Goal: Task Accomplishment & Management: Use online tool/utility

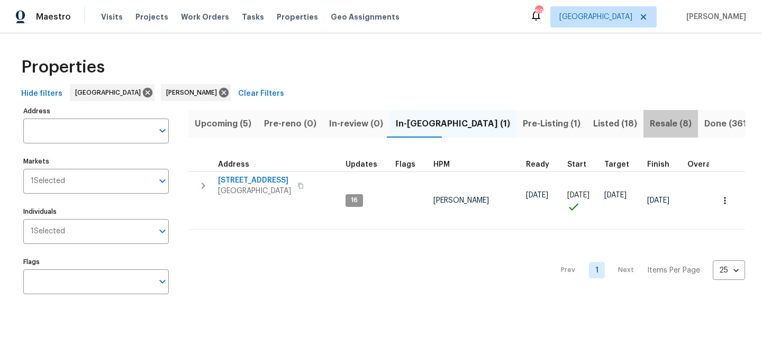
click at [650, 117] on span "Resale (8)" at bounding box center [671, 123] width 42 height 15
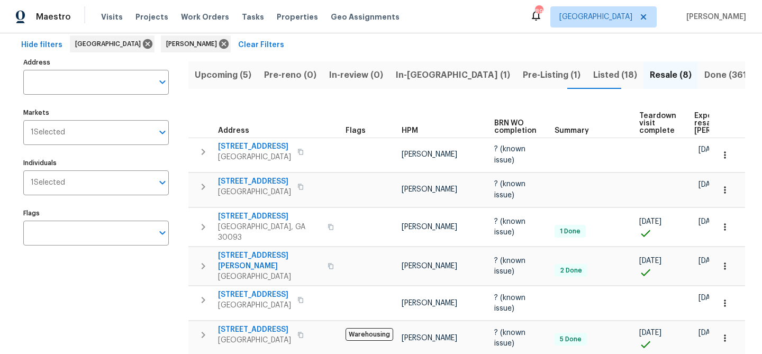
scroll to position [48, 0]
click at [593, 71] on span "Listed (18)" at bounding box center [615, 75] width 44 height 15
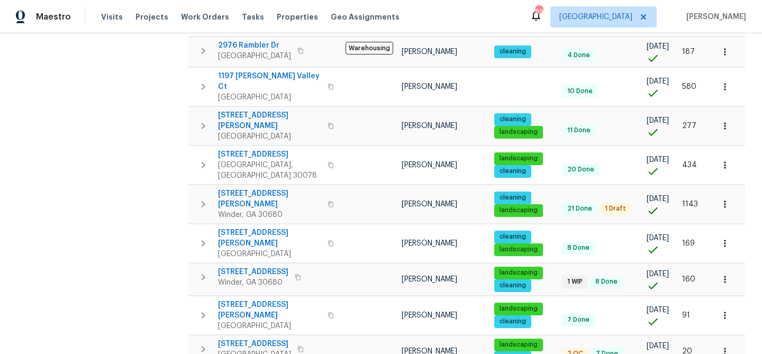
scroll to position [328, 0]
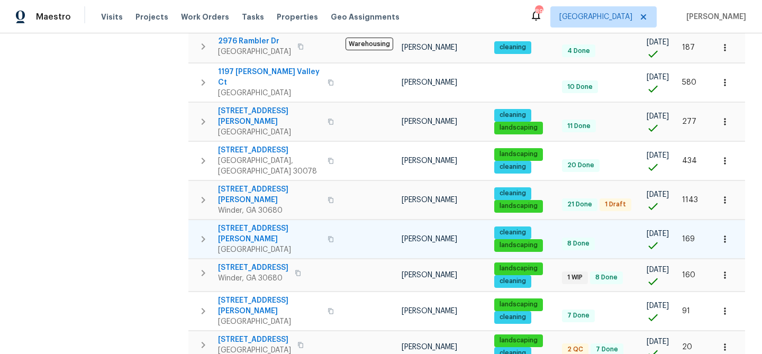
click at [280, 223] on span "1110 Robert Pointe Way" at bounding box center [269, 233] width 103 height 21
click at [324, 227] on button "button" at bounding box center [330, 239] width 13 height 25
click at [277, 223] on span "1110 Robert Pointe Way" at bounding box center [269, 233] width 103 height 21
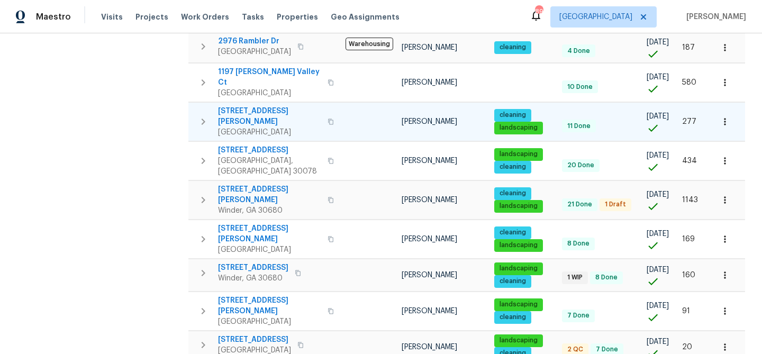
scroll to position [0, 0]
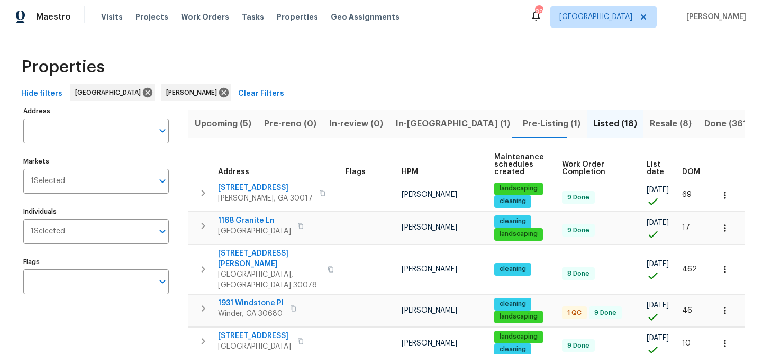
click at [230, 128] on span "Upcoming (5)" at bounding box center [223, 123] width 57 height 15
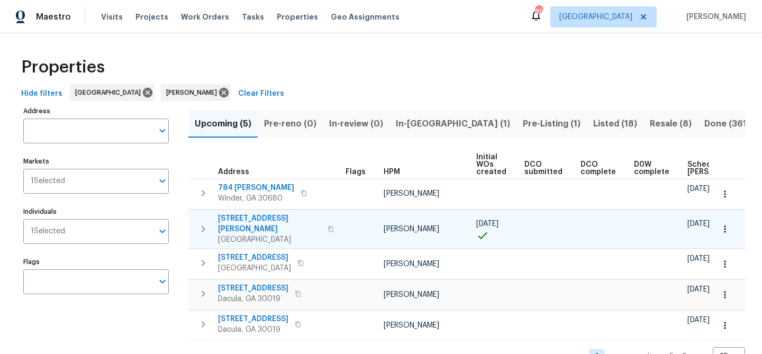
click at [250, 218] on span "[STREET_ADDRESS][PERSON_NAME]" at bounding box center [269, 223] width 103 height 21
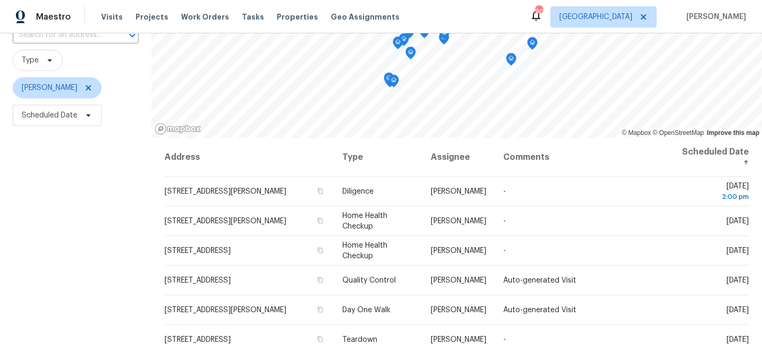
scroll to position [94, 0]
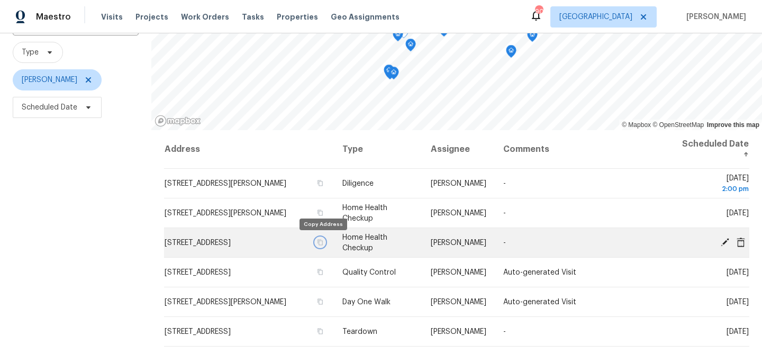
click at [323, 243] on icon "button" at bounding box center [320, 242] width 5 height 6
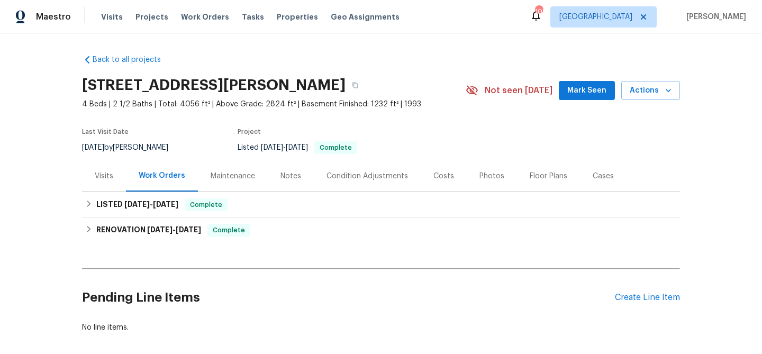
click at [584, 88] on span "Mark Seen" at bounding box center [586, 90] width 39 height 13
click at [284, 180] on div "Notes" at bounding box center [290, 176] width 21 height 11
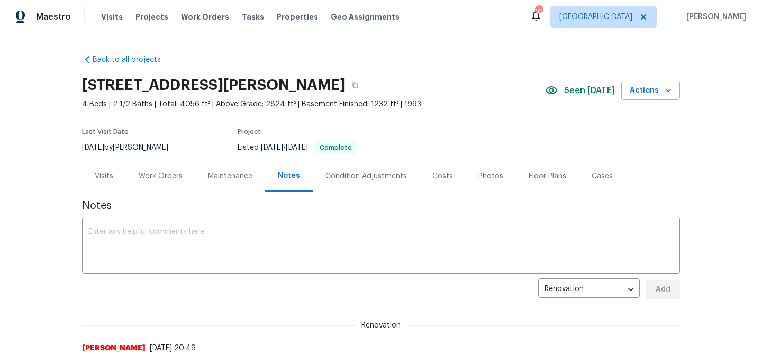
click at [168, 175] on div "Work Orders" at bounding box center [161, 176] width 44 height 11
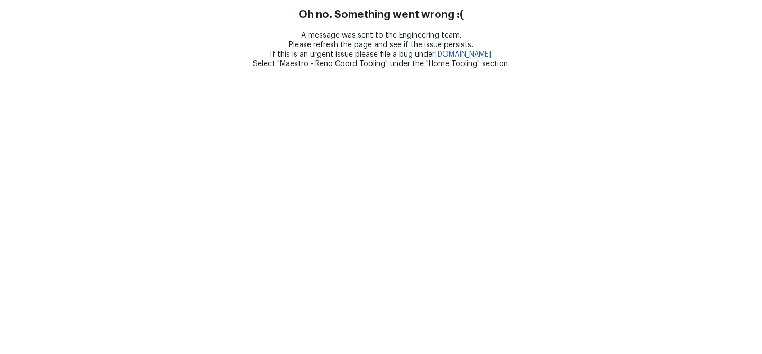
click at [563, 69] on html "Oh no. Something went wrong :( A message was sent to the Engineering team. Plea…" at bounding box center [381, 34] width 762 height 69
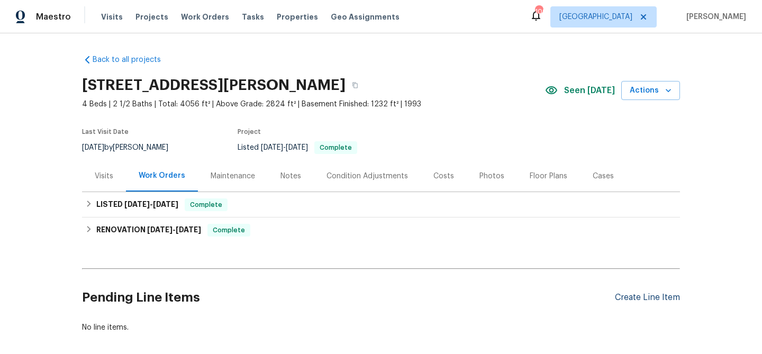
click at [650, 295] on div "Create Line Item" at bounding box center [647, 298] width 65 height 10
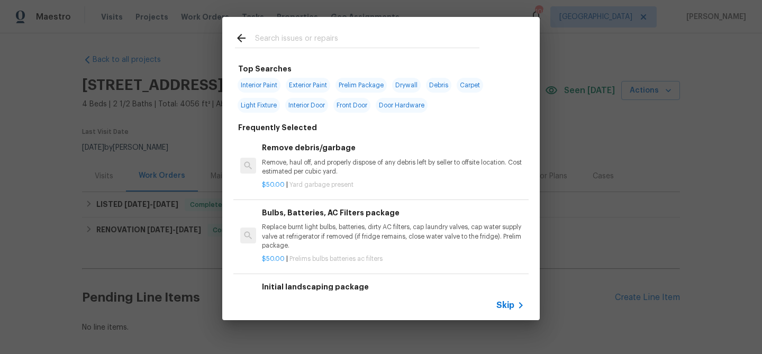
click at [254, 42] on div at bounding box center [245, 40] width 20 height 16
click at [264, 39] on input "text" at bounding box center [367, 40] width 224 height 16
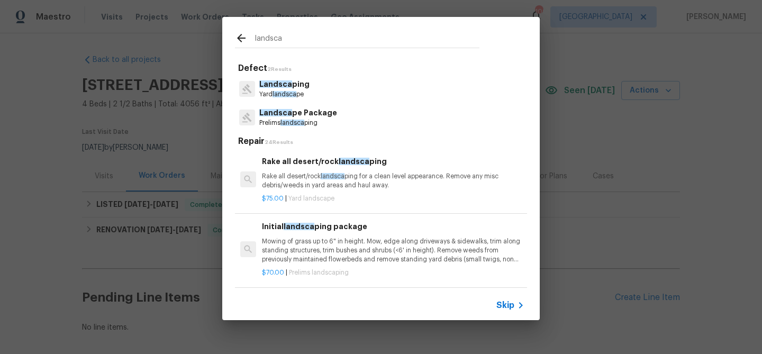
type input "landsca"
click at [282, 105] on div "Landsca pe Package Prelims landsca ping" at bounding box center [381, 117] width 292 height 29
click at [282, 121] on p "Prelims landsca ping" at bounding box center [298, 123] width 78 height 9
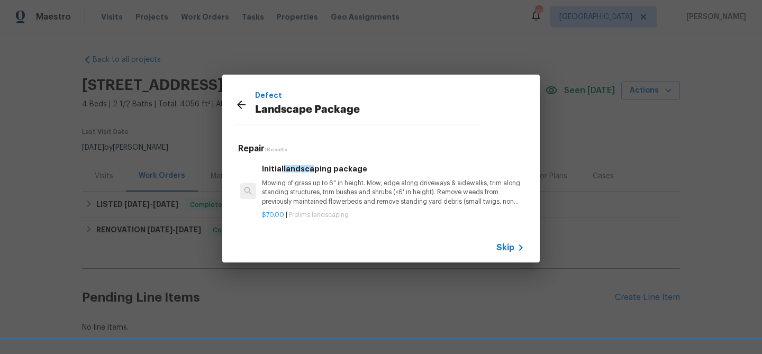
click at [339, 197] on p "Mowing of grass up to 6" in height. Mow, edge along driveways & sidewalks, trim…" at bounding box center [393, 192] width 262 height 27
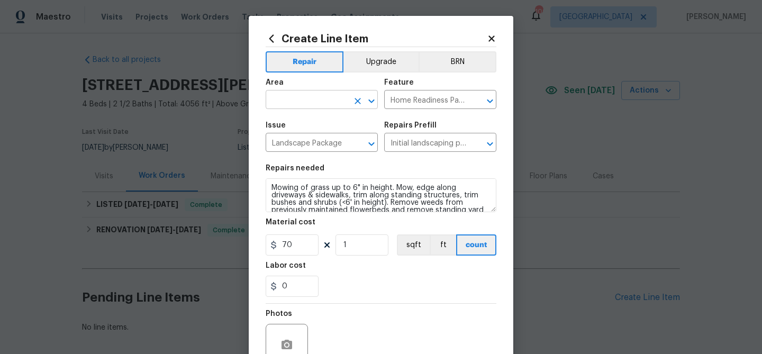
click at [325, 95] on input "text" at bounding box center [307, 101] width 83 height 16
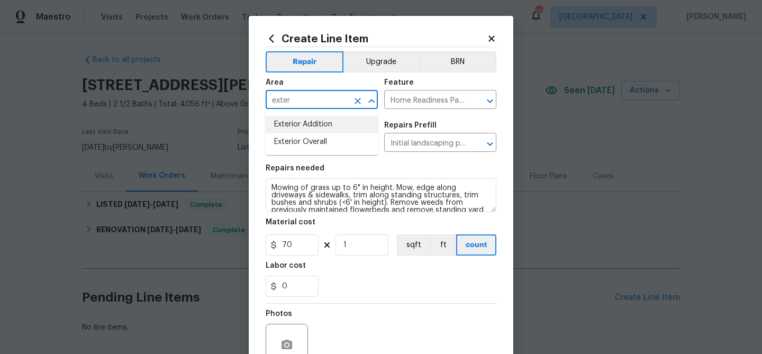
click at [321, 140] on li "Exterior Overall" at bounding box center [322, 141] width 112 height 17
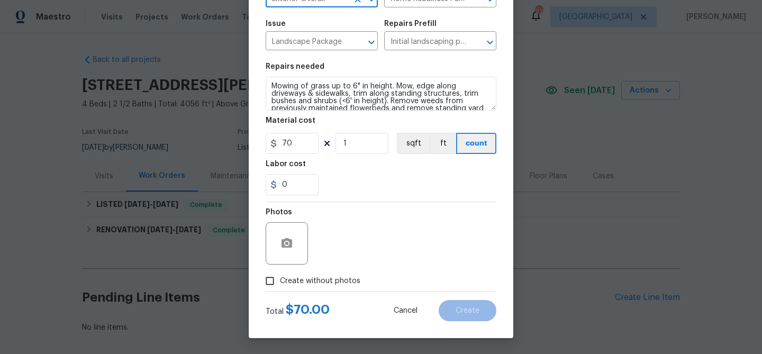
type input "Exterior Overall"
click at [288, 281] on span "Create without photos" at bounding box center [320, 281] width 80 height 11
click at [280, 281] on input "Create without photos" at bounding box center [270, 281] width 20 height 20
checkbox input "true"
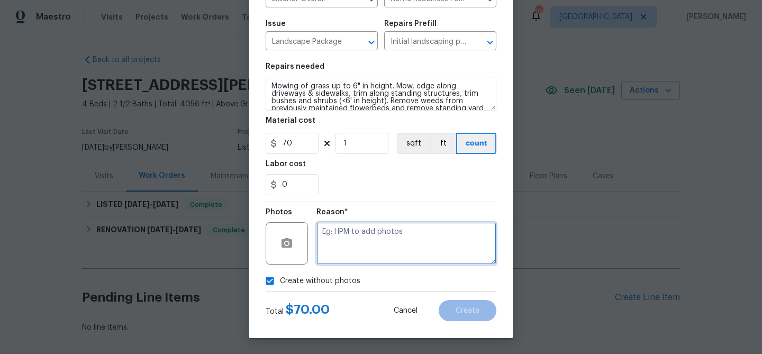
click at [322, 250] on textarea at bounding box center [406, 243] width 180 height 42
type textarea "landscaping"
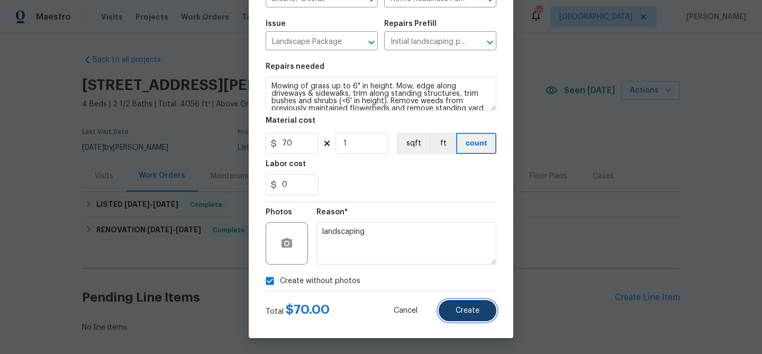
click at [474, 310] on span "Create" at bounding box center [468, 311] width 24 height 8
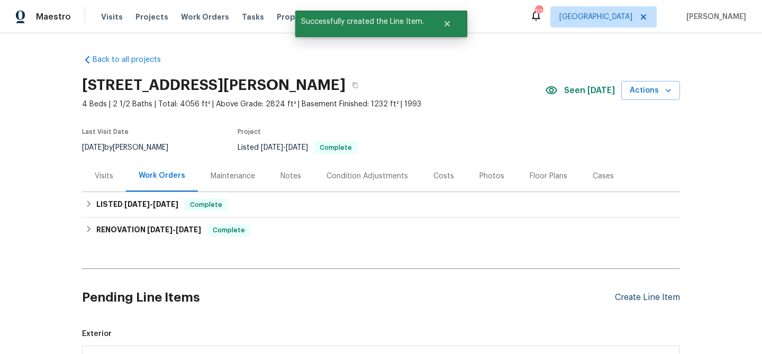
click at [624, 298] on div "Create Line Item" at bounding box center [647, 298] width 65 height 10
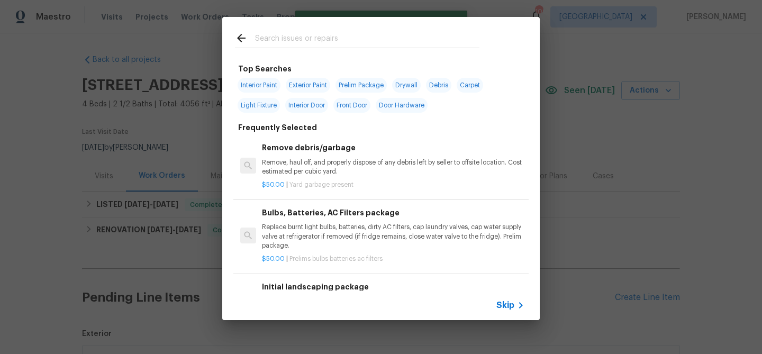
click at [286, 34] on input "text" at bounding box center [367, 40] width 224 height 16
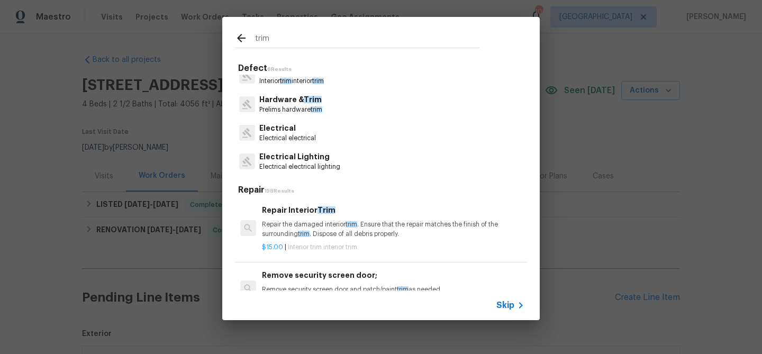
scroll to position [15, 0]
type input "trim"
click at [294, 221] on p "Repair the damaged interior trim . Ensure that the repair matches the finish of…" at bounding box center [393, 229] width 262 height 18
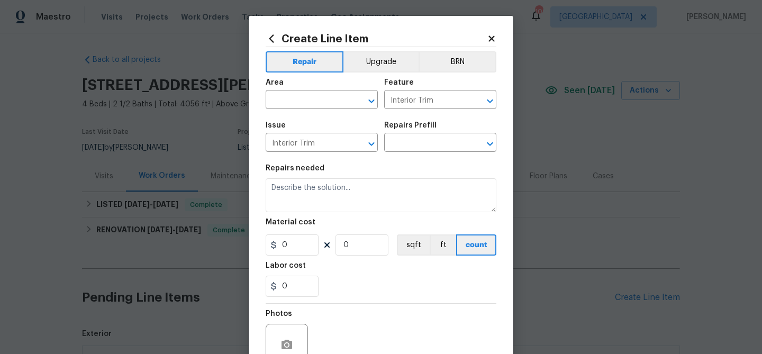
type input "Repair Interior Trim $15.00"
type textarea "Repair the damaged interior trim. Ensure that the repair matches the finish of …"
type input "15"
type input "1"
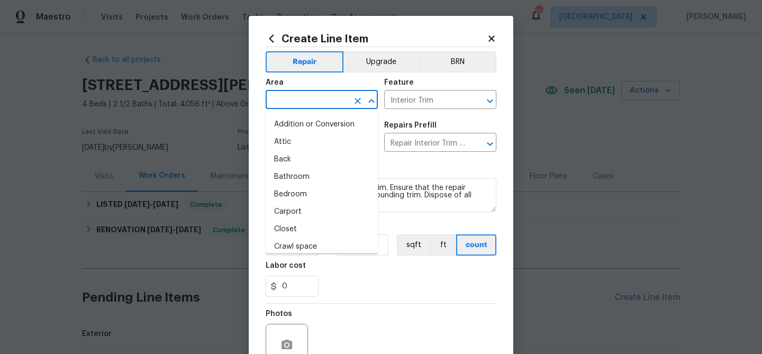
click at [310, 103] on input "text" at bounding box center [307, 101] width 83 height 16
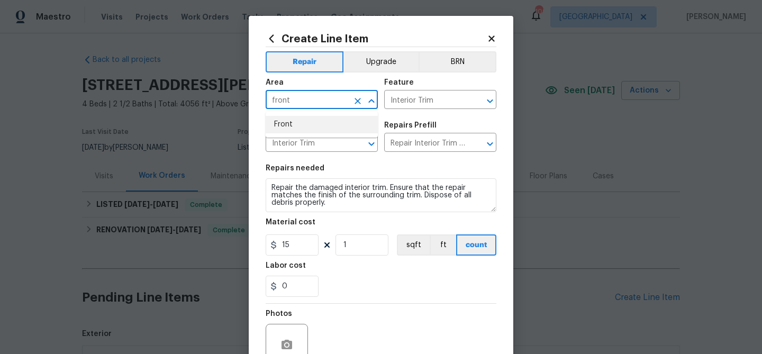
click at [316, 125] on li "Front" at bounding box center [322, 124] width 112 height 17
type input "Front"
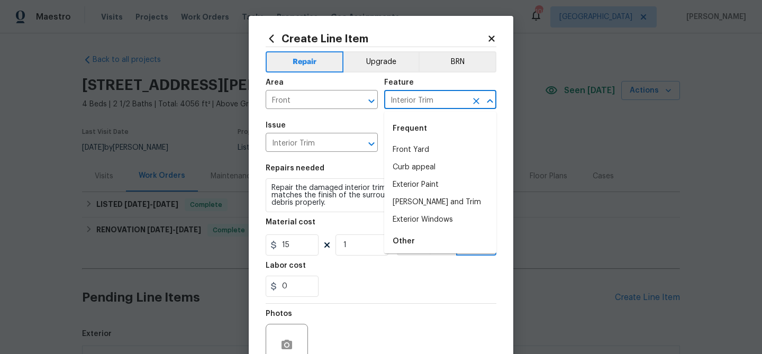
click at [414, 100] on input "Interior Trim" at bounding box center [425, 101] width 83 height 16
click at [419, 197] on li "Eaves and Trim" at bounding box center [440, 202] width 112 height 17
type input "Eaves and Trim"
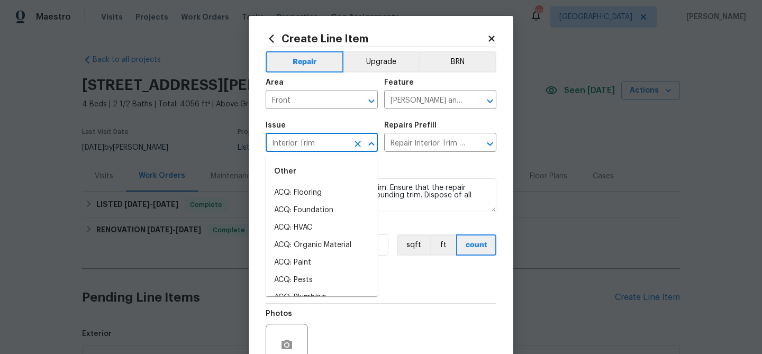
click at [321, 148] on input "Interior Trim" at bounding box center [307, 143] width 83 height 16
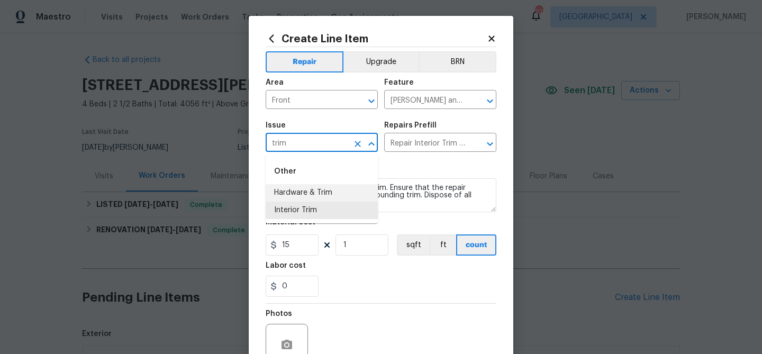
click at [308, 146] on input "trim" at bounding box center [307, 143] width 83 height 16
type input "f"
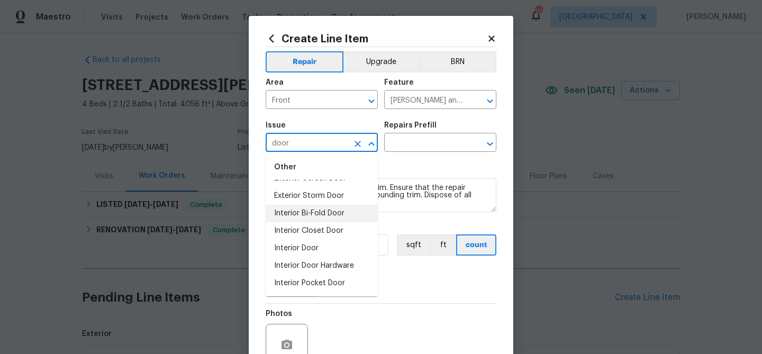
scroll to position [0, 0]
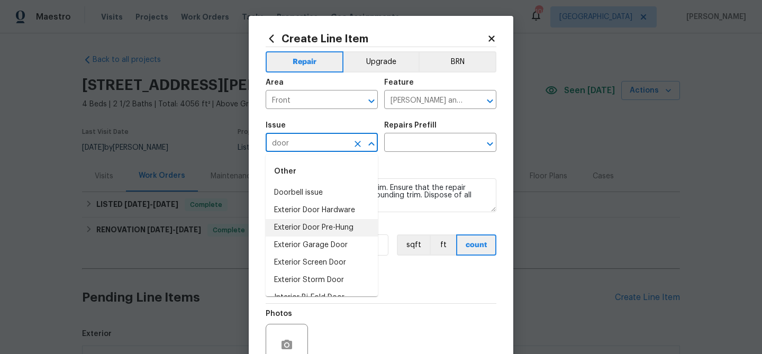
click at [316, 225] on li "Exterior Door Pre-Hung" at bounding box center [322, 227] width 112 height 17
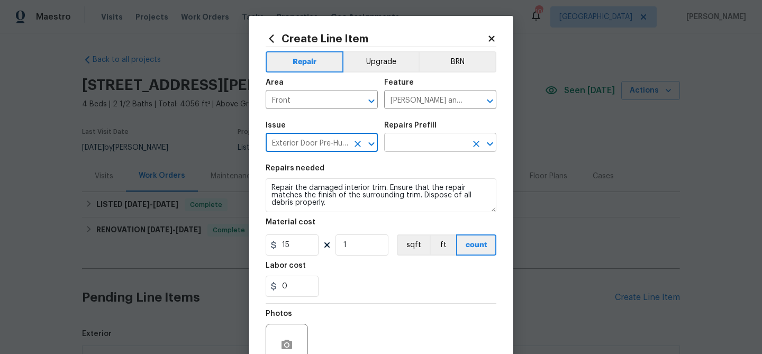
type input "Exterior Door Pre-Hung"
click at [399, 146] on input "text" at bounding box center [425, 143] width 83 height 16
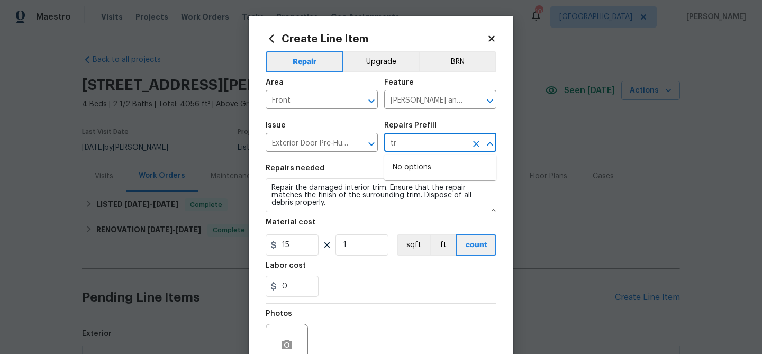
type input "tr"
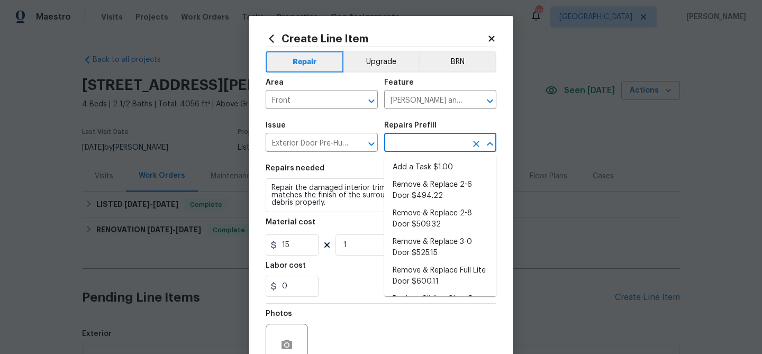
click at [400, 146] on input "text" at bounding box center [425, 143] width 83 height 16
click at [400, 162] on li "Add a Task $1.00" at bounding box center [440, 167] width 112 height 17
type input "Interior Door"
type input "Add a Task $1.00"
type textarea "HPM to detail"
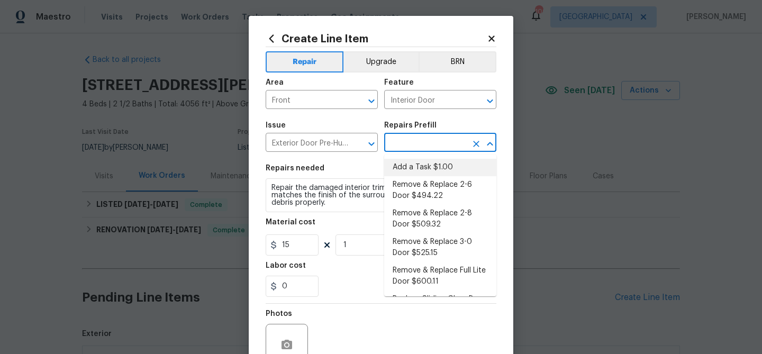
type input "1"
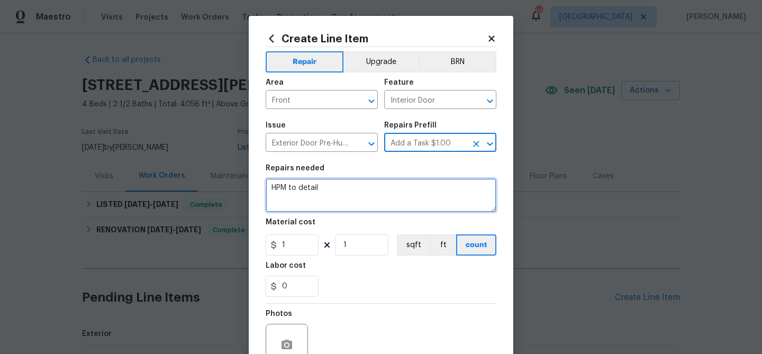
click at [351, 181] on textarea "HPM to detail" at bounding box center [381, 195] width 231 height 34
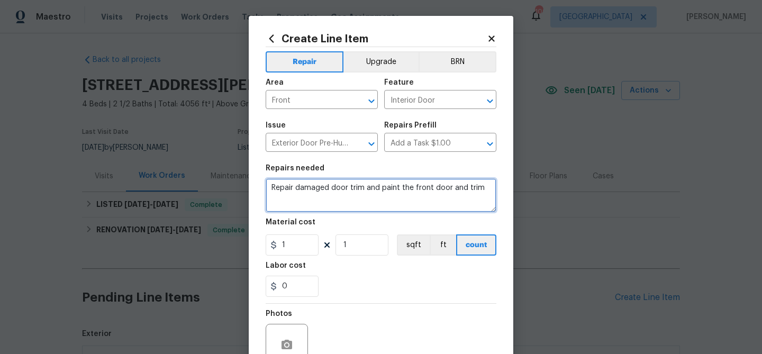
type textarea "Repair damaged door trim and paint the front door and trim"
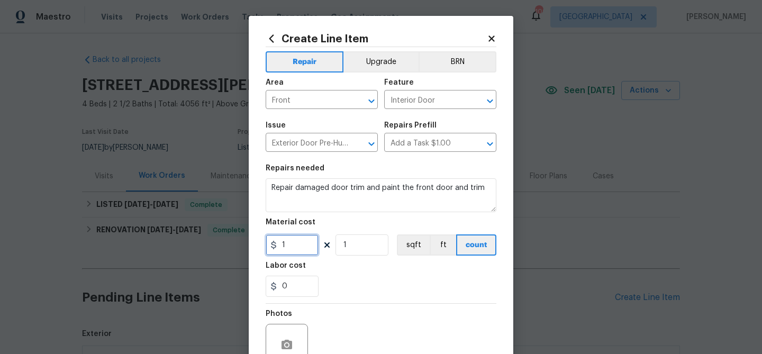
click at [307, 247] on input "1" at bounding box center [292, 244] width 53 height 21
type input "150"
click at [389, 280] on div "0" at bounding box center [381, 286] width 231 height 21
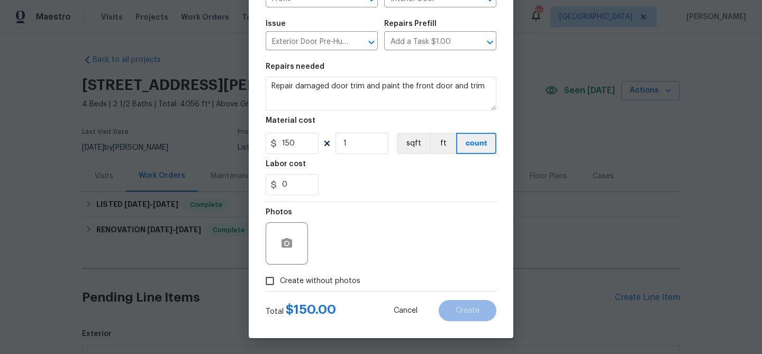
click at [319, 278] on span "Create without photos" at bounding box center [320, 281] width 80 height 11
click at [280, 278] on input "Create without photos" at bounding box center [270, 281] width 20 height 20
checkbox input "true"
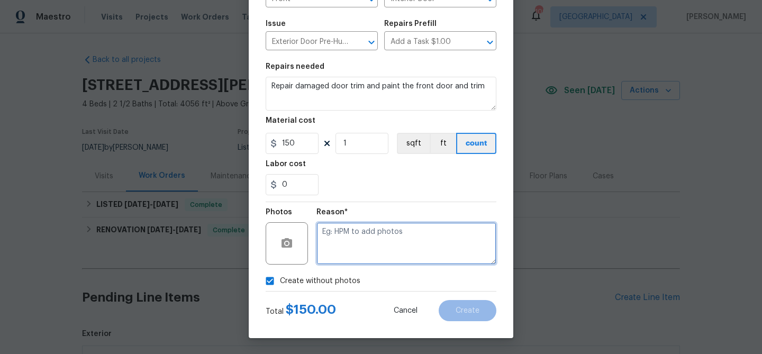
click at [346, 259] on textarea at bounding box center [406, 243] width 180 height 42
type textarea "repair and paint"
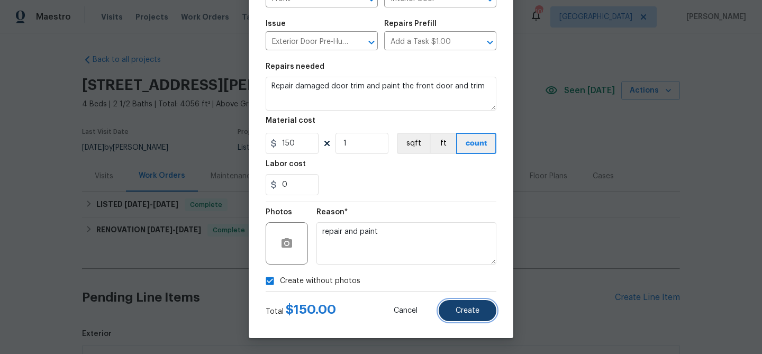
click at [469, 306] on button "Create" at bounding box center [468, 310] width 58 height 21
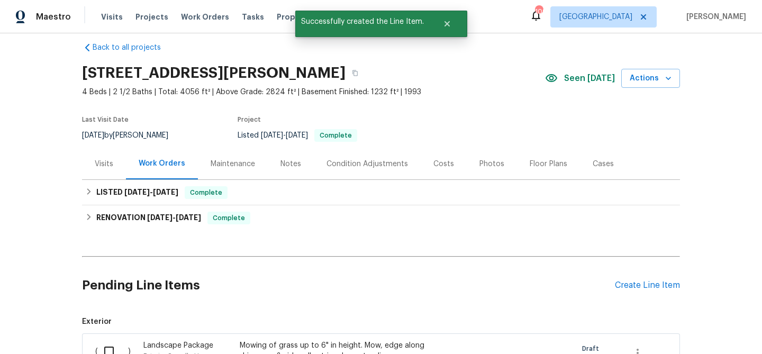
scroll to position [14, 0]
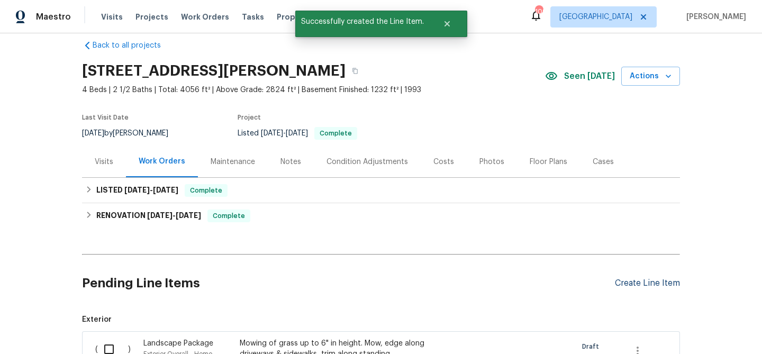
click at [634, 278] on div "Create Line Item" at bounding box center [647, 283] width 65 height 10
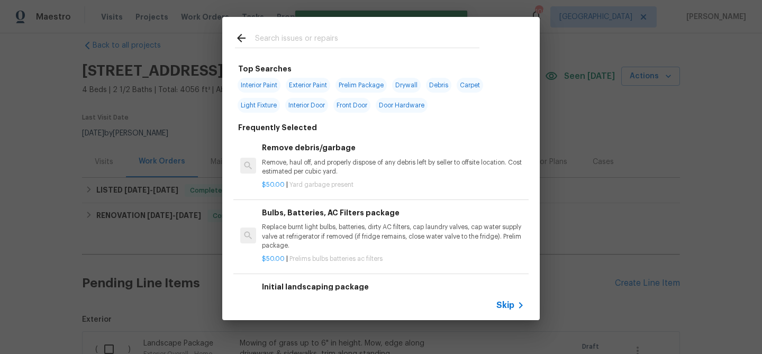
click at [331, 30] on div at bounding box center [357, 38] width 270 height 42
click at [327, 39] on input "text" at bounding box center [367, 40] width 224 height 16
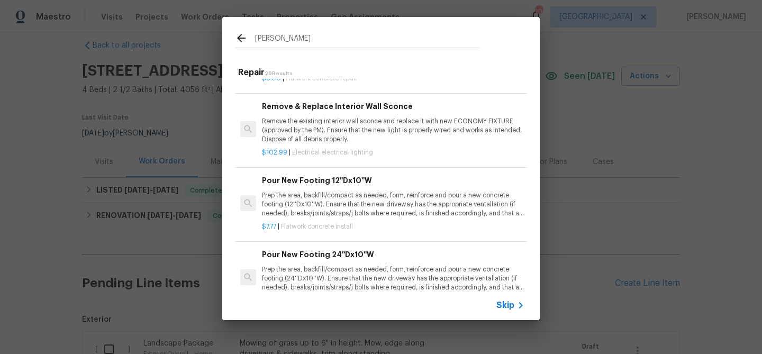
scroll to position [1049, 0]
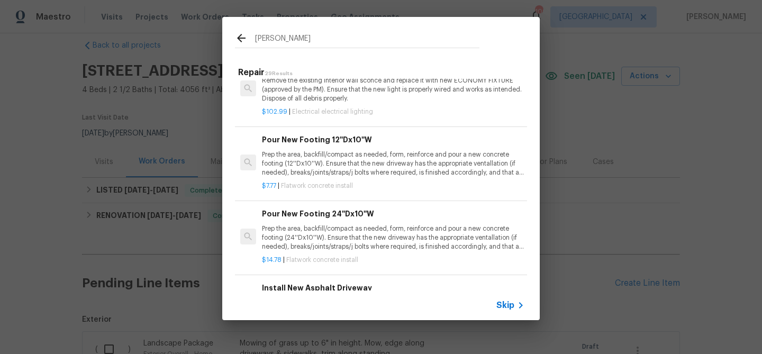
click at [271, 41] on input "celan" at bounding box center [367, 40] width 224 height 16
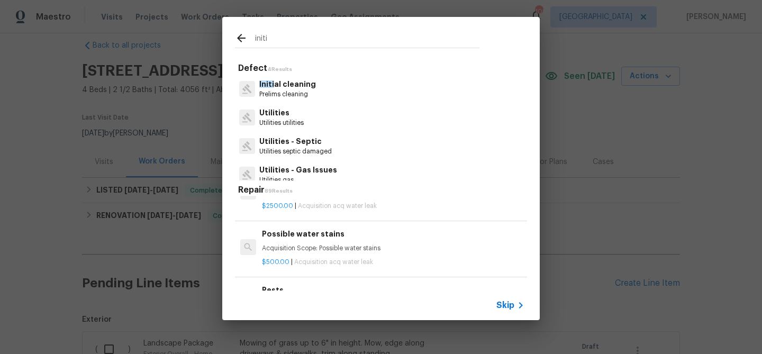
scroll to position [980, 0]
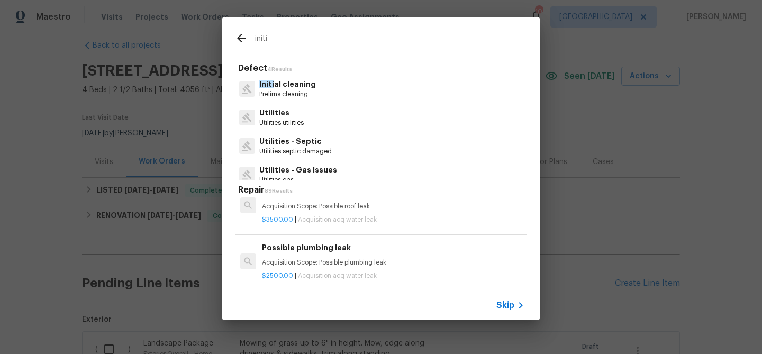
type input "initi"
click at [273, 96] on p "Prelims cleaning" at bounding box center [287, 94] width 57 height 9
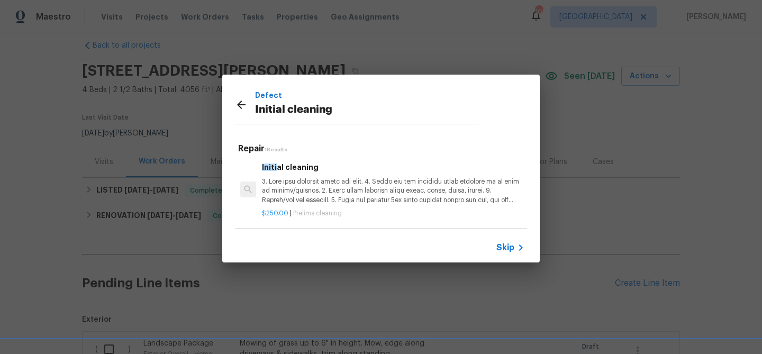
click at [301, 185] on p at bounding box center [393, 190] width 262 height 27
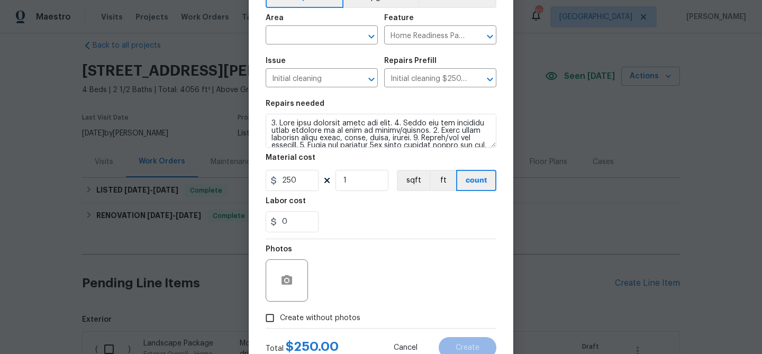
scroll to position [71, 0]
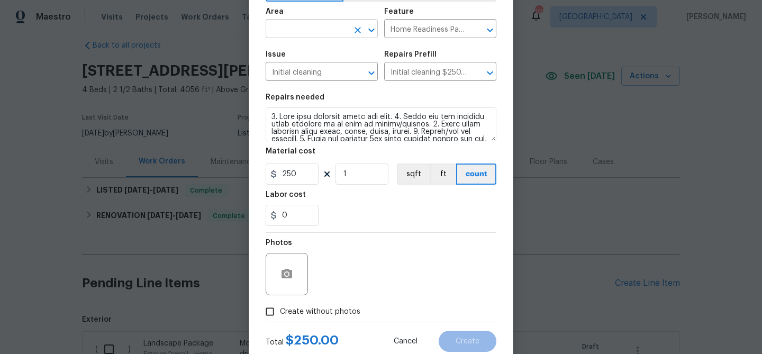
click at [291, 38] on input "text" at bounding box center [307, 30] width 83 height 16
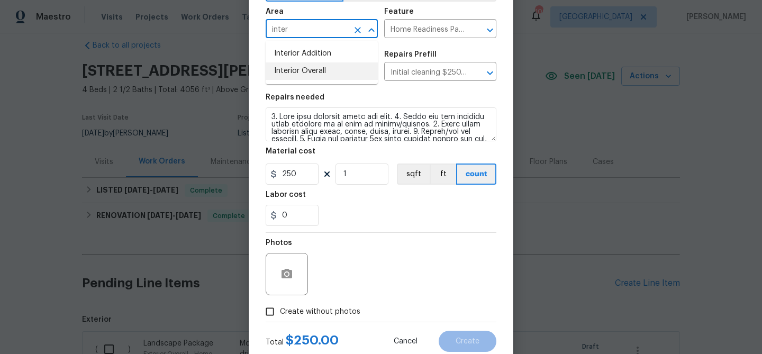
click at [301, 75] on li "Interior Overall" at bounding box center [322, 70] width 112 height 17
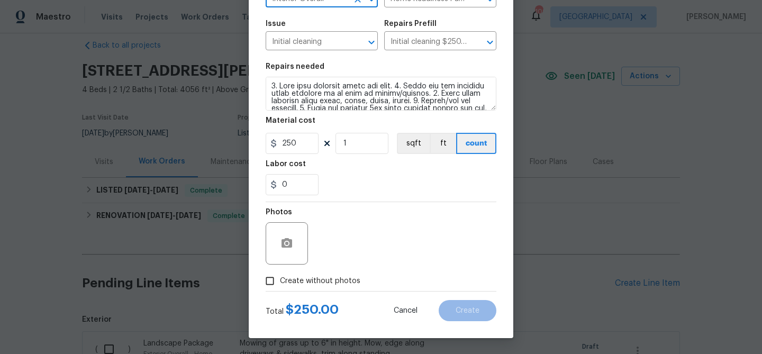
type input "Interior Overall"
click at [343, 277] on span "Create without photos" at bounding box center [320, 281] width 80 height 11
click at [280, 277] on input "Create without photos" at bounding box center [270, 281] width 20 height 20
checkbox input "true"
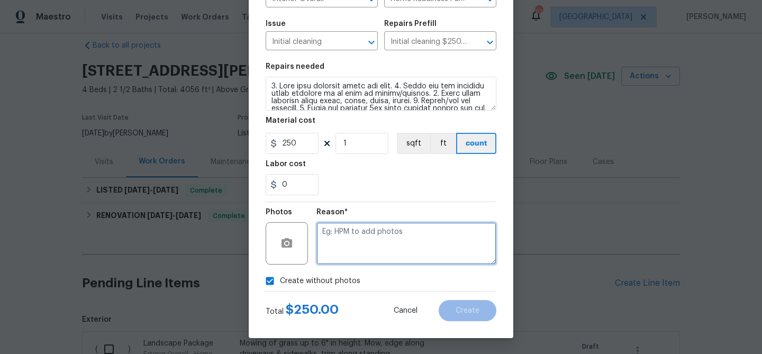
click at [355, 260] on textarea at bounding box center [406, 243] width 180 height 42
type textarea "clean"
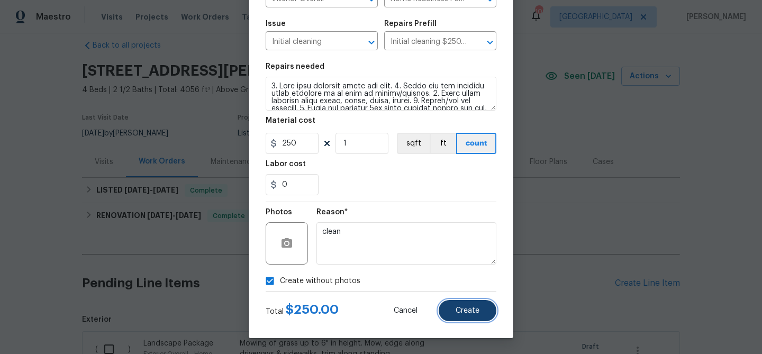
click at [471, 310] on span "Create" at bounding box center [468, 311] width 24 height 8
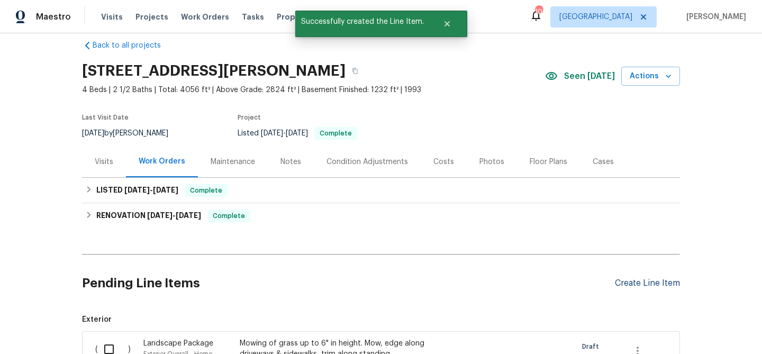
click at [649, 285] on div "Create Line Item" at bounding box center [647, 283] width 65 height 10
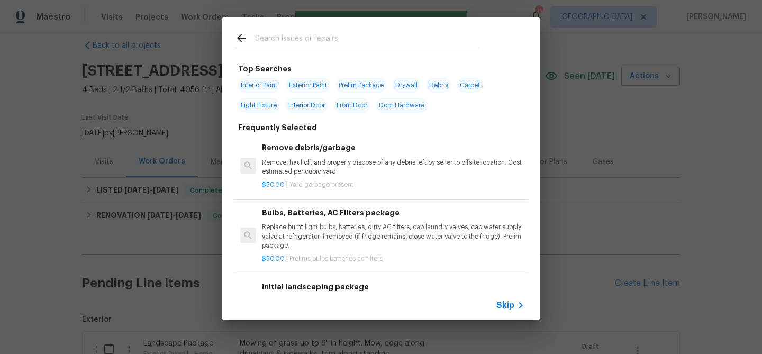
click at [295, 37] on input "text" at bounding box center [367, 40] width 224 height 16
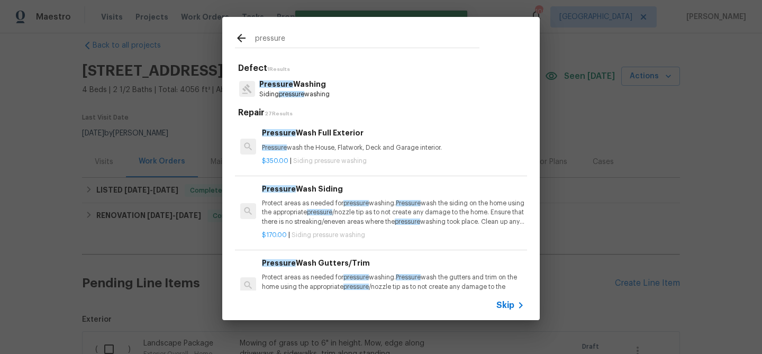
type input "pressure"
click at [293, 85] on p "Pressure Washing" at bounding box center [294, 84] width 70 height 11
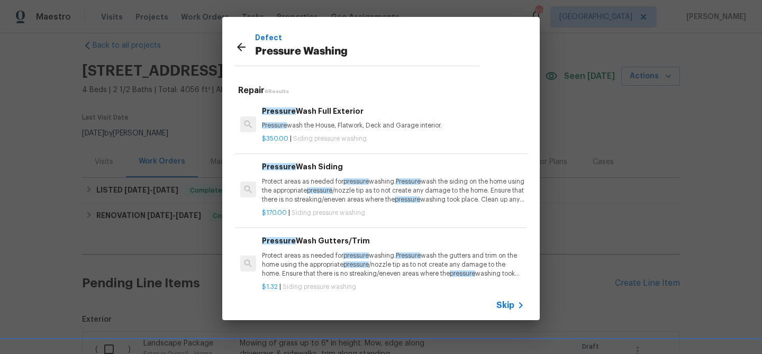
click at [344, 136] on span "Siding pressure washing" at bounding box center [330, 138] width 74 height 6
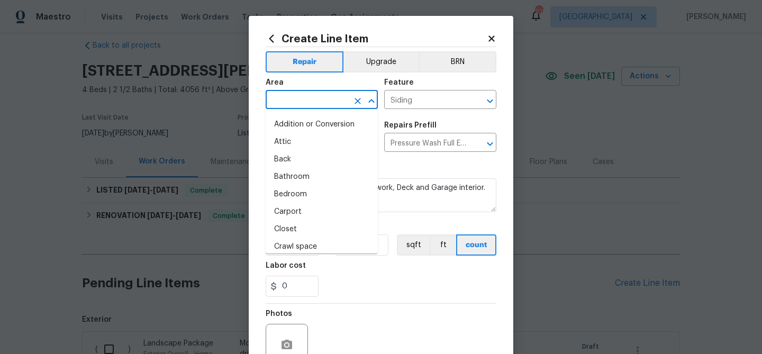
click at [309, 99] on input "text" at bounding box center [307, 101] width 83 height 16
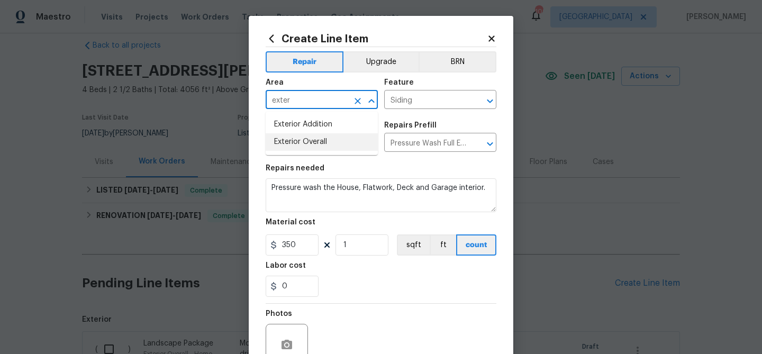
click at [309, 147] on li "Exterior Overall" at bounding box center [322, 141] width 112 height 17
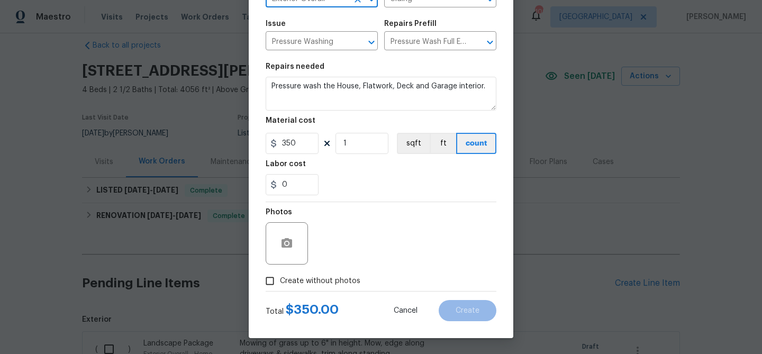
type input "Exterior Overall"
click at [307, 278] on span "Create without photos" at bounding box center [320, 281] width 80 height 11
click at [280, 278] on input "Create without photos" at bounding box center [270, 281] width 20 height 20
checkbox input "true"
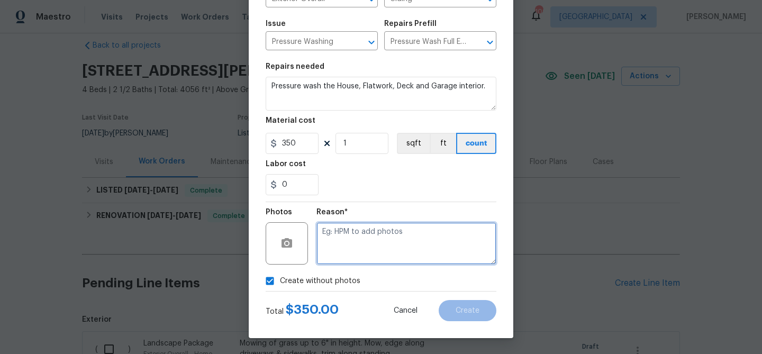
click at [338, 231] on textarea at bounding box center [406, 243] width 180 height 42
type textarea "press"
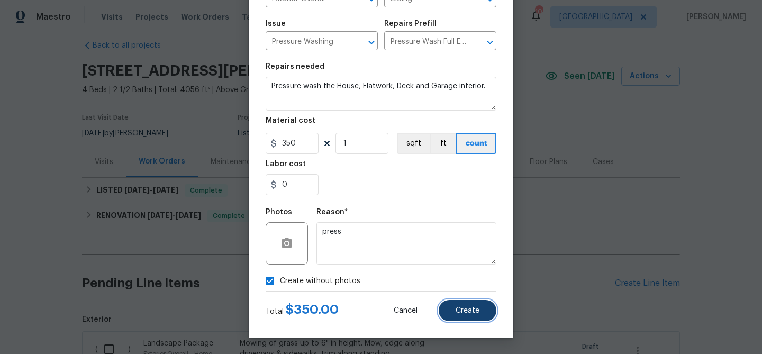
click at [458, 307] on span "Create" at bounding box center [468, 311] width 24 height 8
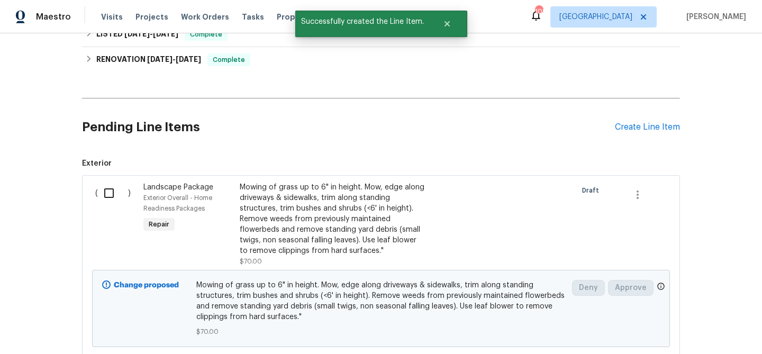
scroll to position [195, 0]
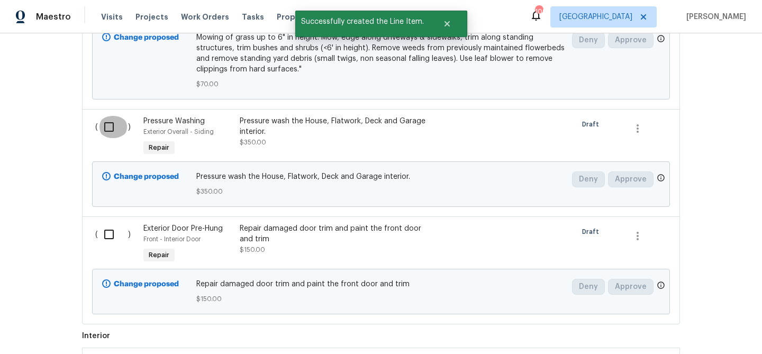
click at [106, 126] on input "checkbox" at bounding box center [113, 127] width 30 height 22
checkbox input "true"
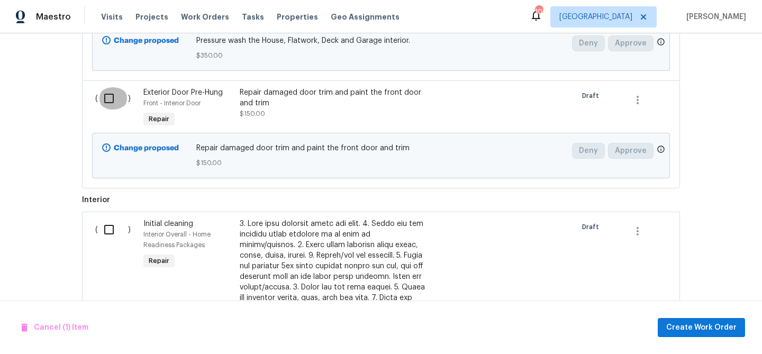
click at [108, 106] on input "checkbox" at bounding box center [113, 98] width 30 height 22
checkbox input "true"
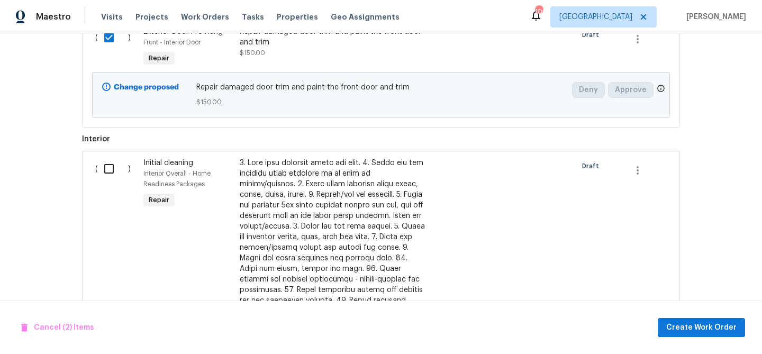
scroll to position [639, 0]
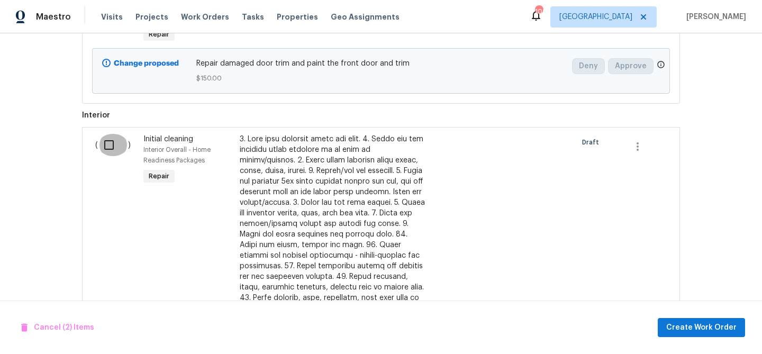
click at [110, 143] on input "checkbox" at bounding box center [113, 145] width 30 height 22
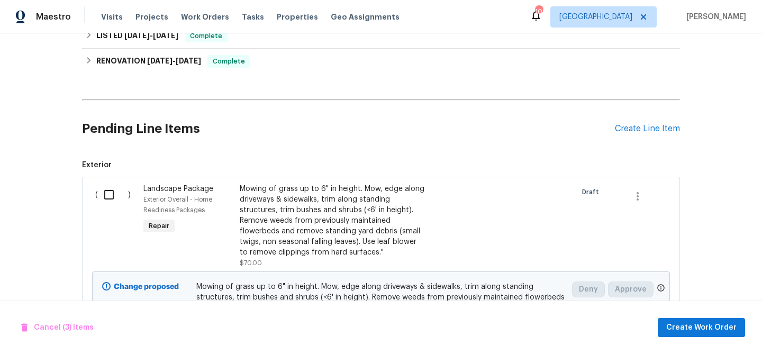
scroll to position [161, 0]
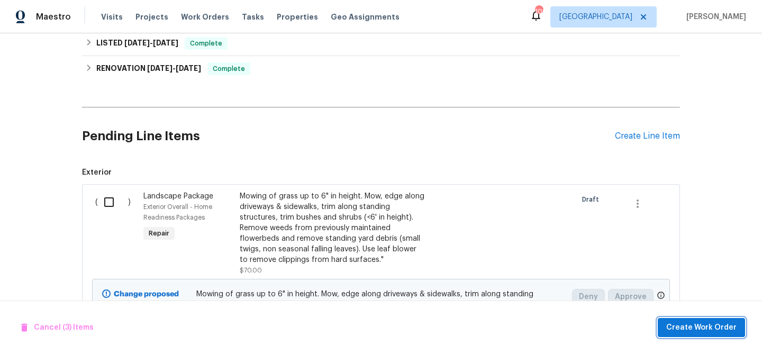
click at [690, 322] on span "Create Work Order" at bounding box center [701, 327] width 70 height 13
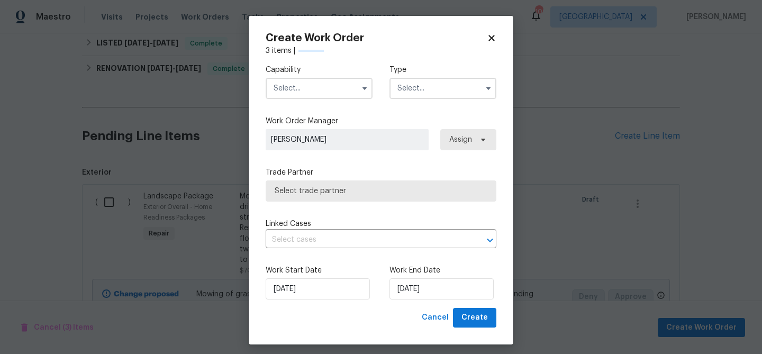
checkbox input "false"
click at [310, 89] on input "text" at bounding box center [319, 88] width 107 height 21
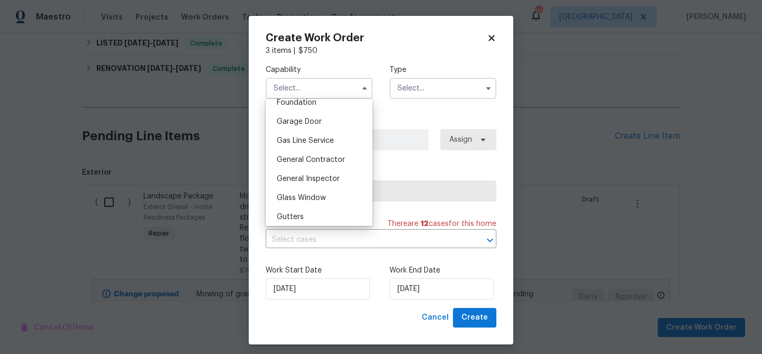
scroll to position [458, 0]
click at [306, 161] on span "General Contractor" at bounding box center [311, 158] width 68 height 7
type input "General Contractor"
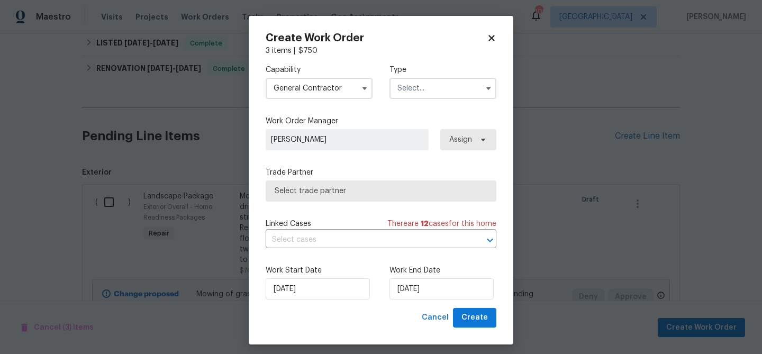
click at [439, 90] on input "text" at bounding box center [443, 88] width 107 height 21
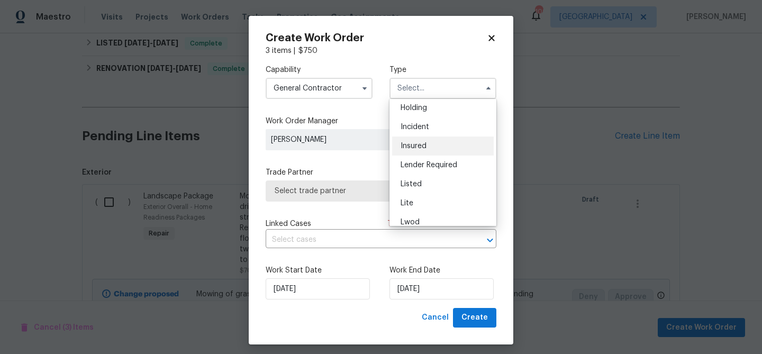
scroll to position [43, 0]
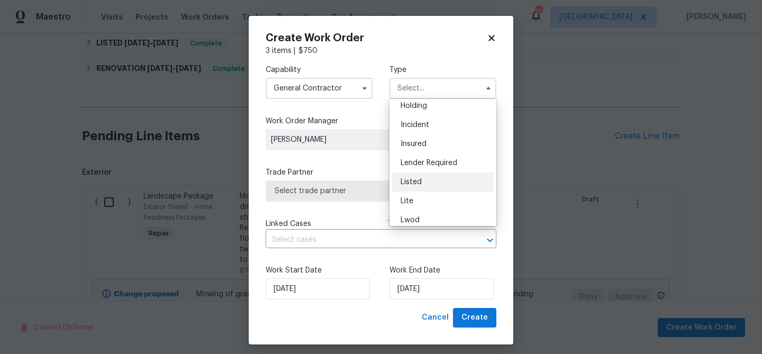
click at [424, 179] on div "Listed" at bounding box center [443, 182] width 102 height 19
type input "Listed"
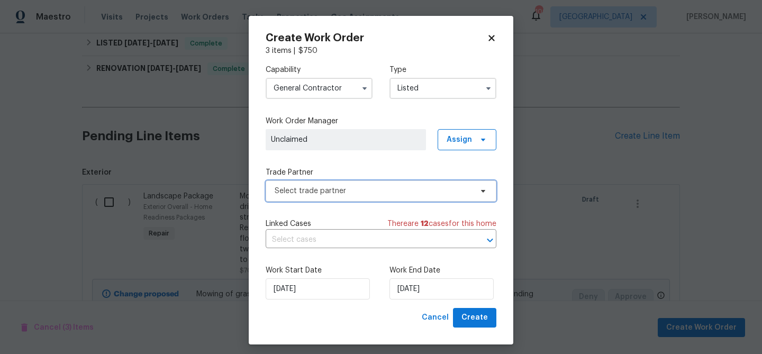
click at [379, 187] on span "Select trade partner" at bounding box center [373, 191] width 197 height 11
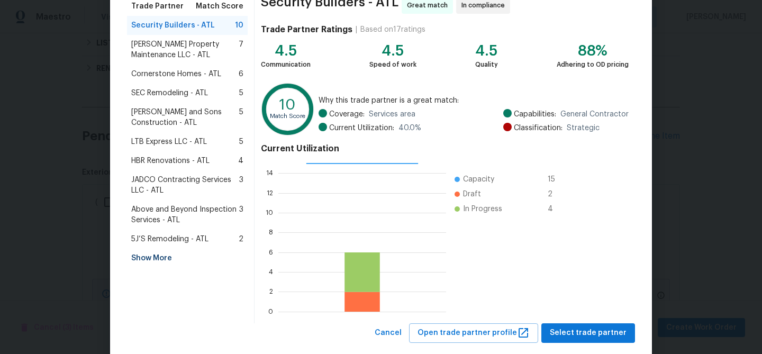
scroll to position [96, 0]
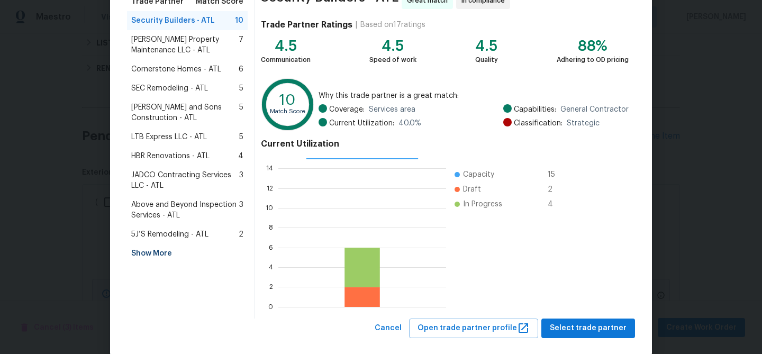
click at [157, 253] on div "Show More" at bounding box center [187, 253] width 121 height 19
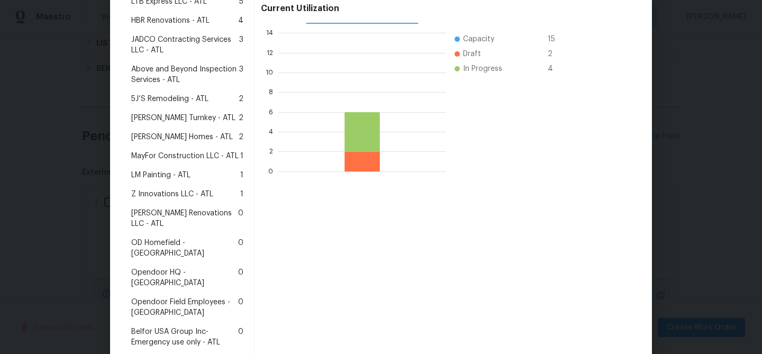
scroll to position [221, 0]
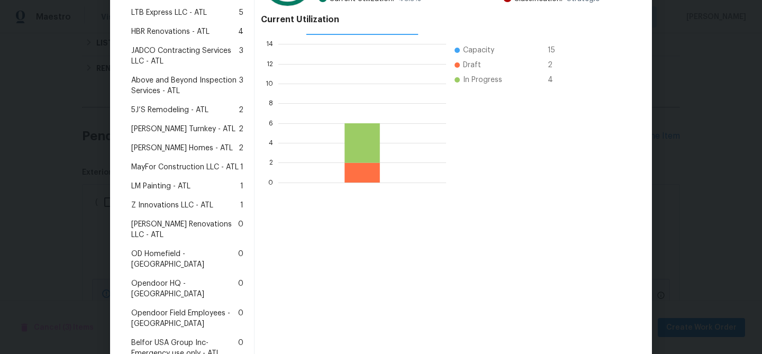
click at [162, 147] on span "Therrien Homes - ATL" at bounding box center [182, 148] width 102 height 11
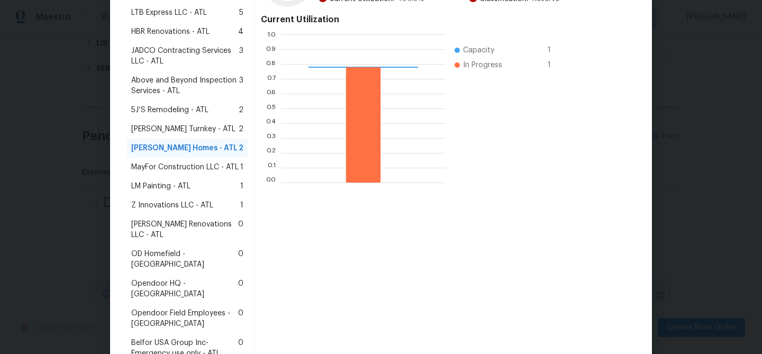
scroll to position [275, 0]
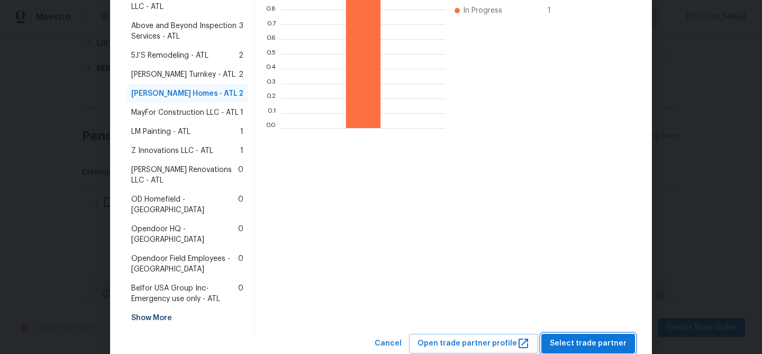
click at [585, 337] on span "Select trade partner" at bounding box center [588, 343] width 77 height 13
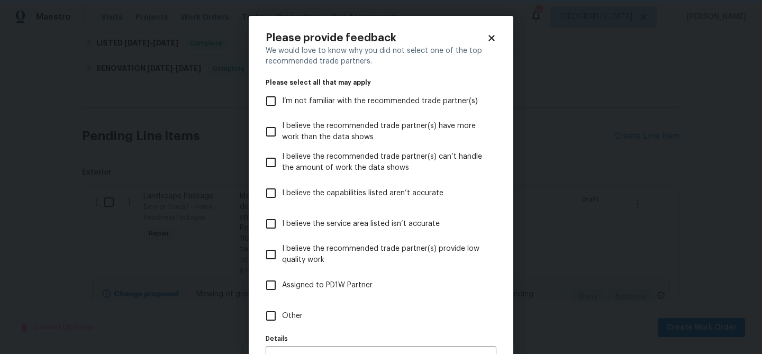
scroll to position [65, 0]
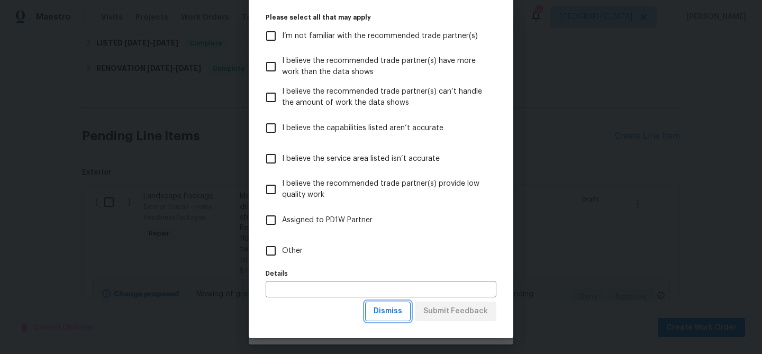
click at [394, 309] on span "Dismiss" at bounding box center [388, 311] width 29 height 13
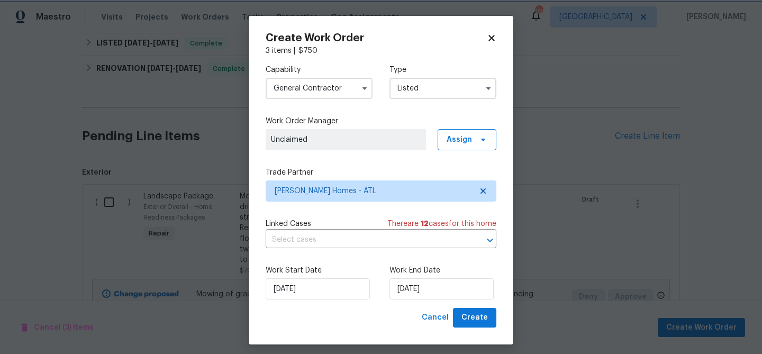
scroll to position [0, 0]
click at [408, 289] on input "8/25/2025" at bounding box center [442, 288] width 104 height 21
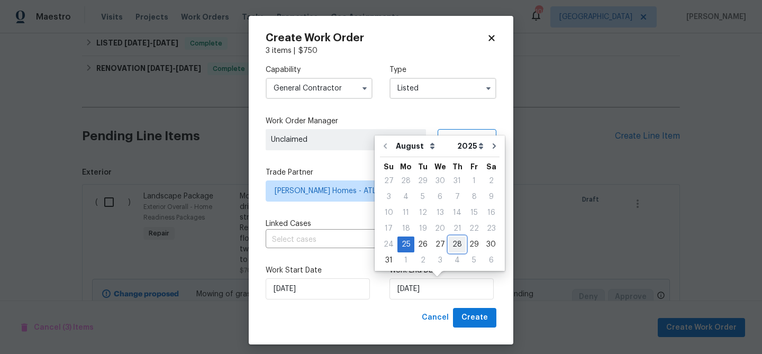
click at [452, 247] on div "28" at bounding box center [457, 244] width 17 height 15
type input "8/28/2025"
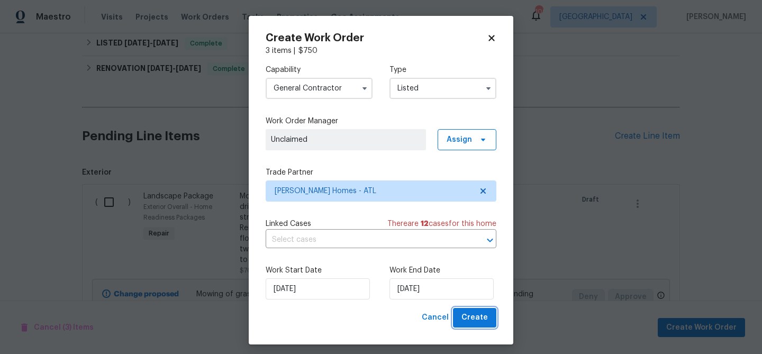
click at [474, 316] on span "Create" at bounding box center [474, 317] width 26 height 13
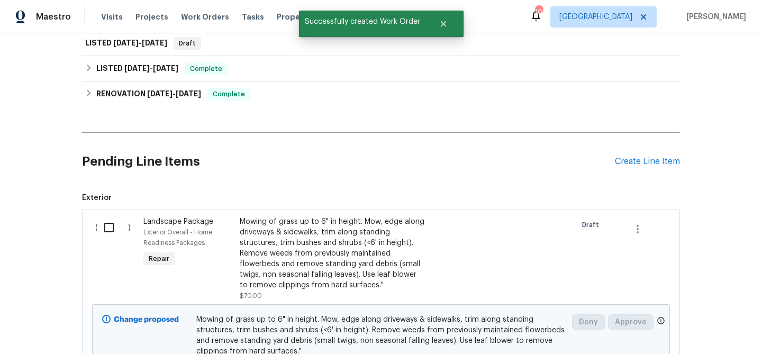
click at [110, 224] on input "checkbox" at bounding box center [113, 227] width 30 height 22
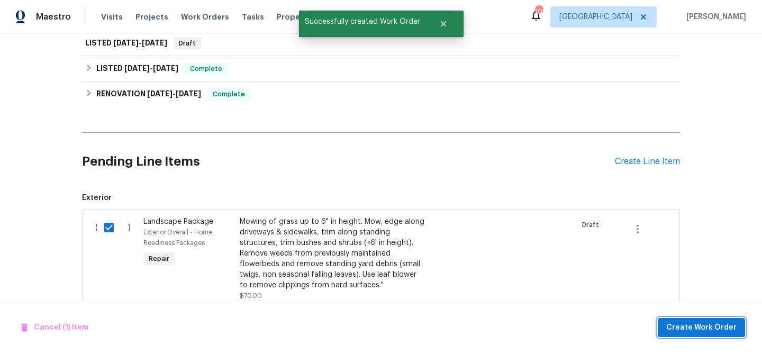
click at [709, 327] on span "Create Work Order" at bounding box center [701, 327] width 70 height 13
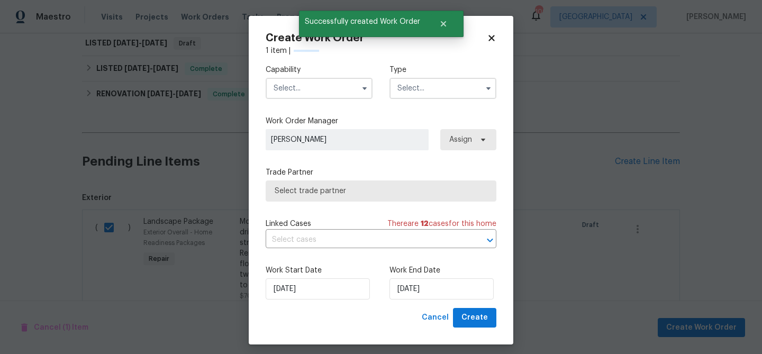
checkbox input "false"
click at [317, 85] on input "text" at bounding box center [319, 88] width 107 height 21
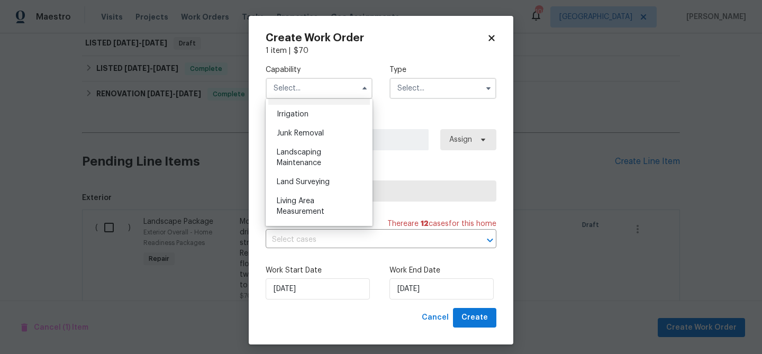
scroll to position [657, 0]
click at [309, 164] on span "Landscaping Maintenance" at bounding box center [299, 156] width 44 height 18
type input "Landscaping Maintenance"
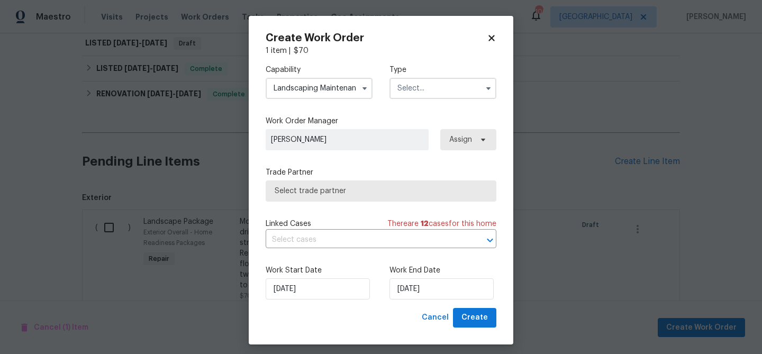
click at [435, 88] on input "text" at bounding box center [443, 88] width 107 height 21
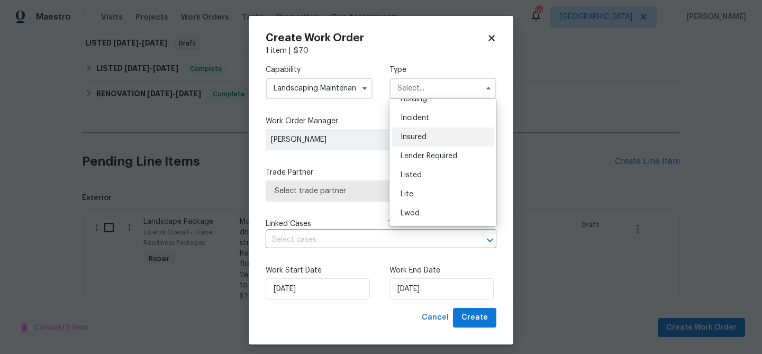
scroll to position [71, 0]
click at [417, 151] on span "Listed" at bounding box center [411, 153] width 21 height 7
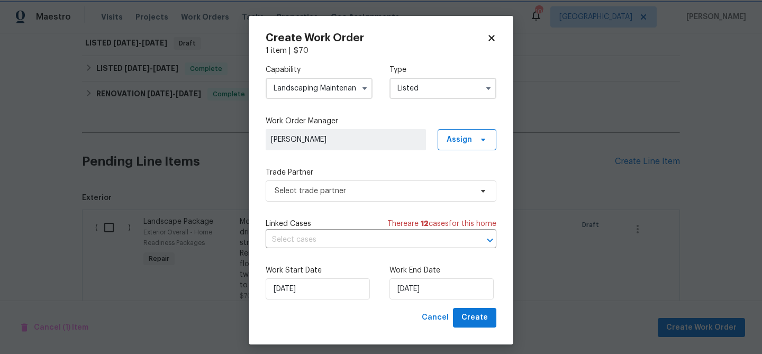
type input "Listed"
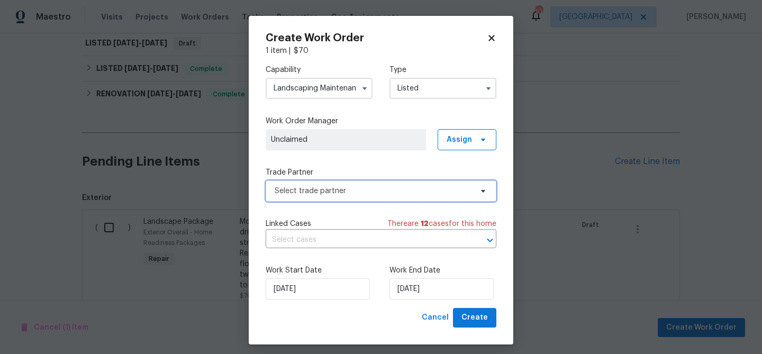
click at [351, 187] on span "Select trade partner" at bounding box center [373, 191] width 197 height 11
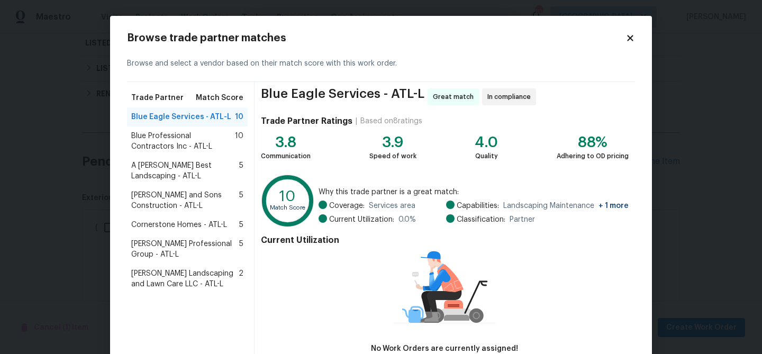
click at [186, 138] on span "Blue Professional Contractors Inc - ATL-L" at bounding box center [183, 141] width 104 height 21
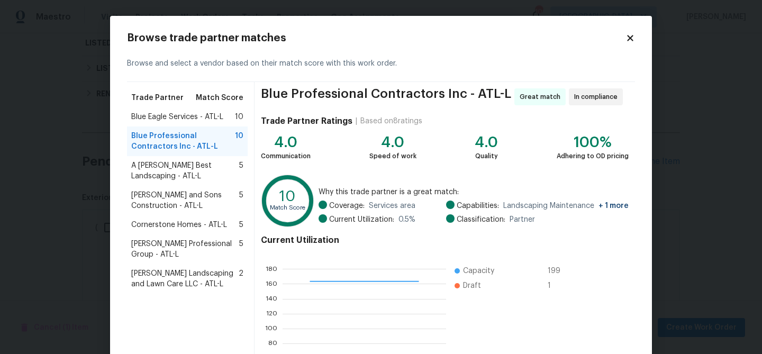
scroll to position [113, 0]
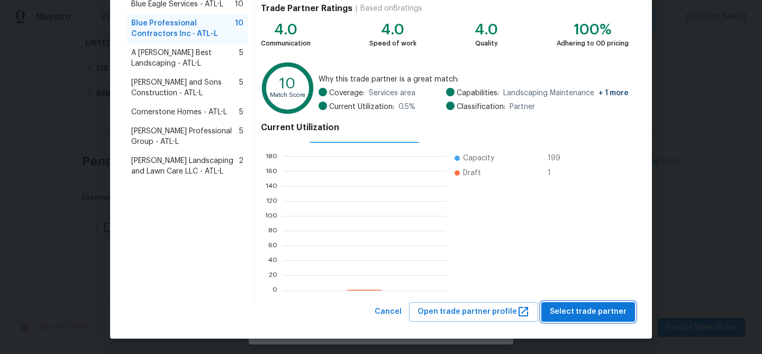
click at [596, 309] on span "Select trade partner" at bounding box center [588, 311] width 77 height 13
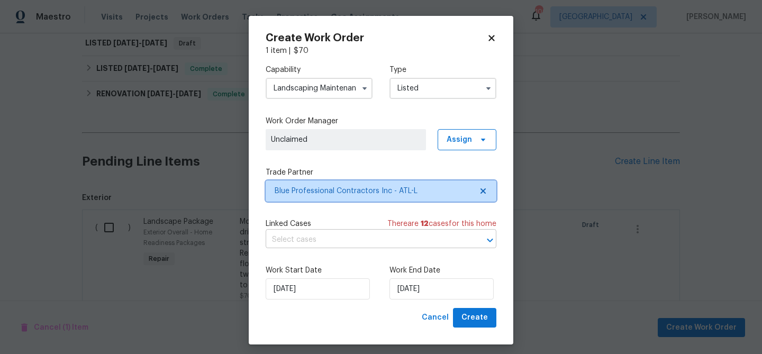
scroll to position [6, 0]
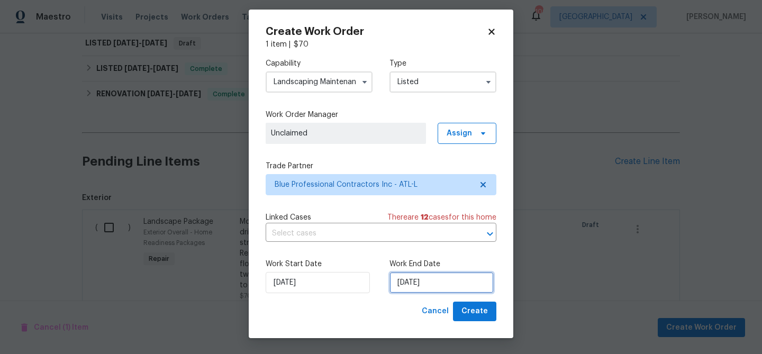
click at [437, 292] on input "8/25/2025" at bounding box center [442, 282] width 104 height 21
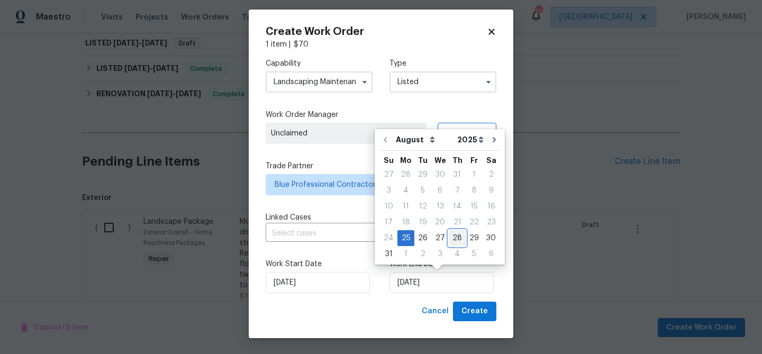
click at [450, 239] on div "28" at bounding box center [457, 238] width 17 height 15
type input "8/28/2025"
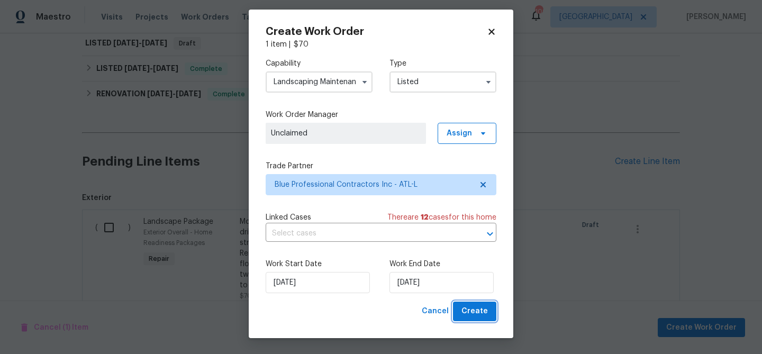
click at [482, 316] on span "Create" at bounding box center [474, 311] width 26 height 13
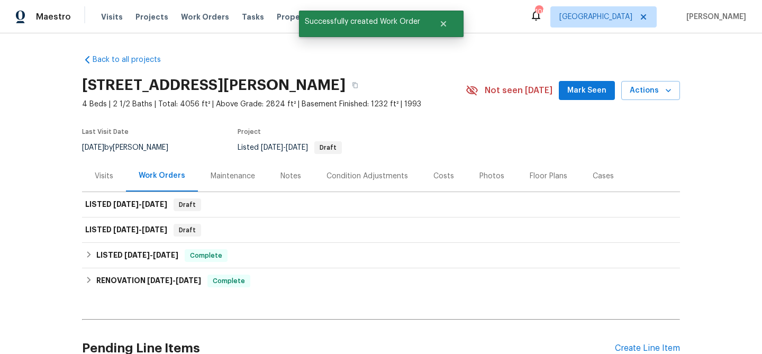
scroll to position [102, 0]
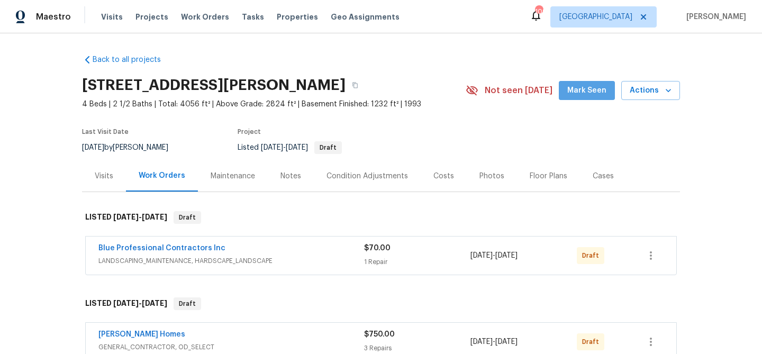
click at [595, 93] on span "Mark Seen" at bounding box center [586, 90] width 39 height 13
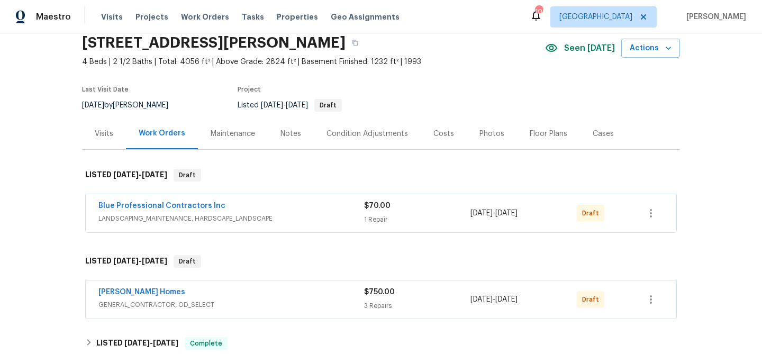
scroll to position [83, 0]
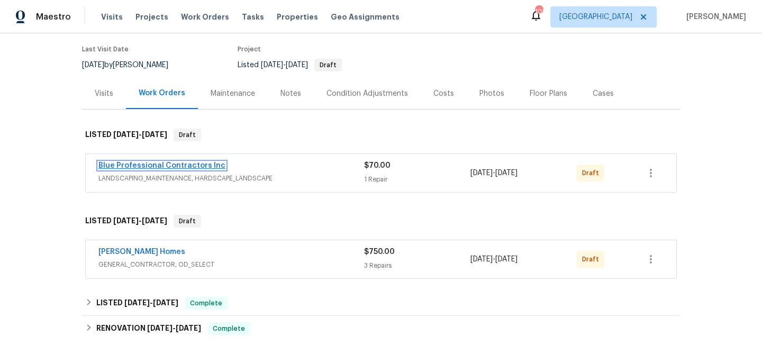
click at [167, 163] on link "Blue Professional Contractors Inc" at bounding box center [161, 165] width 127 height 7
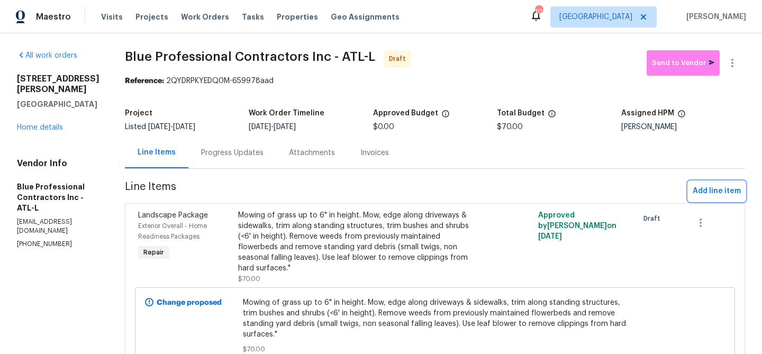
click at [709, 197] on span "Add line item" at bounding box center [717, 191] width 48 height 13
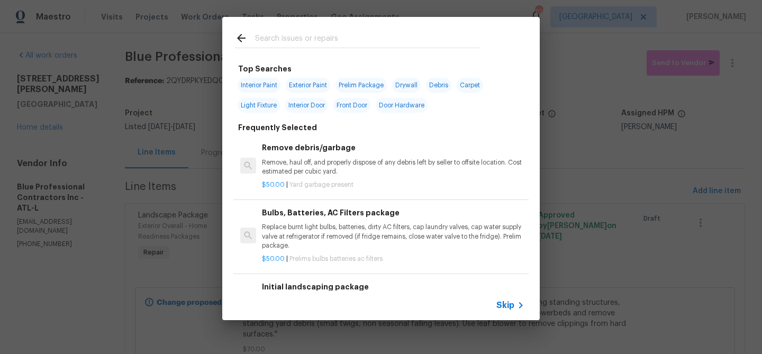
click at [389, 40] on input "text" at bounding box center [367, 40] width 224 height 16
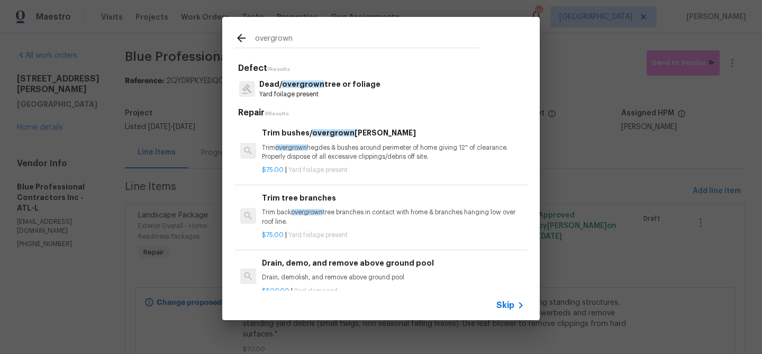
type input "overgrown"
click at [313, 199] on h6 "Trim tree branches" at bounding box center [393, 198] width 262 height 12
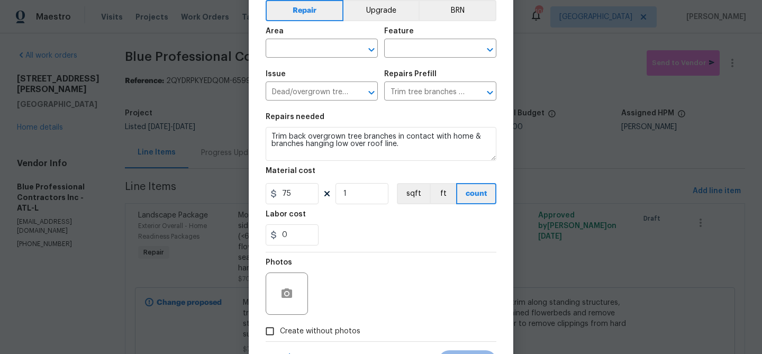
scroll to position [102, 0]
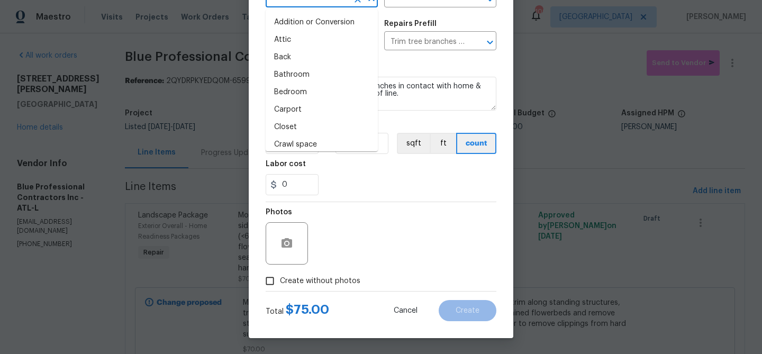
click at [292, 57] on li "Back" at bounding box center [322, 57] width 112 height 17
type input "Back"
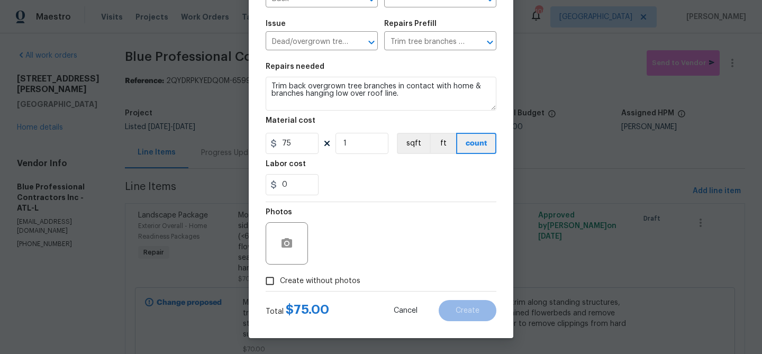
click at [351, 277] on span "Create without photos" at bounding box center [320, 281] width 80 height 11
click at [280, 277] on input "Create without photos" at bounding box center [270, 281] width 20 height 20
checkbox input "true"
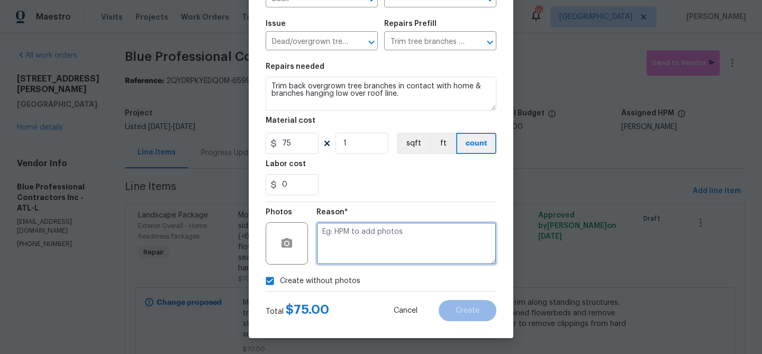
click at [362, 256] on textarea at bounding box center [406, 243] width 180 height 42
click at [473, 232] on textarea "trim" at bounding box center [406, 243] width 180 height 42
click at [418, 231] on textarea "trim" at bounding box center [406, 243] width 180 height 42
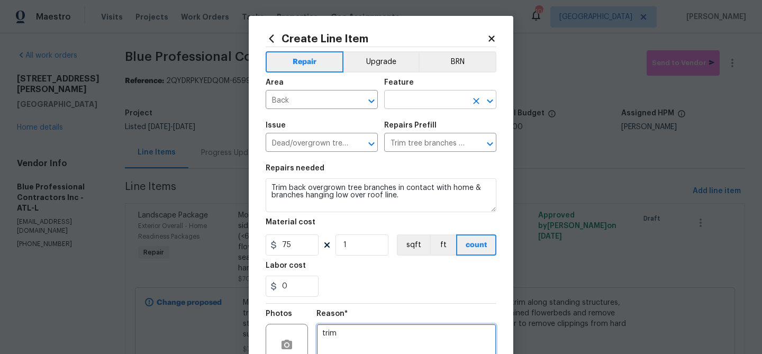
type textarea "trim"
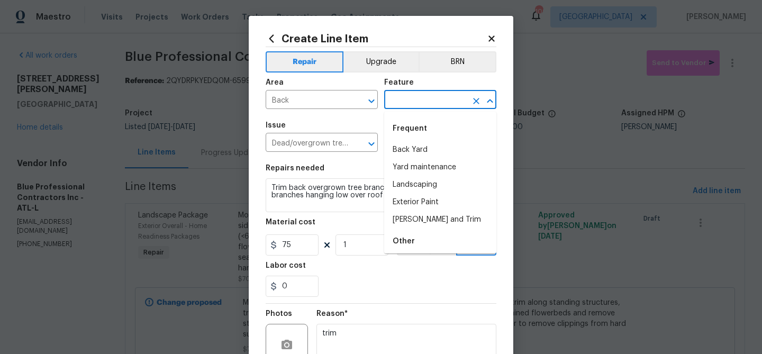
click at [414, 98] on input "text" at bounding box center [425, 101] width 83 height 16
click at [408, 150] on li "Back Yard" at bounding box center [440, 149] width 112 height 17
type input "Back Yard"
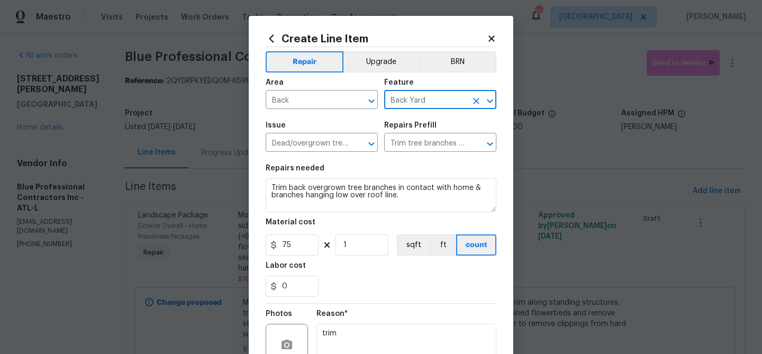
scroll to position [102, 0]
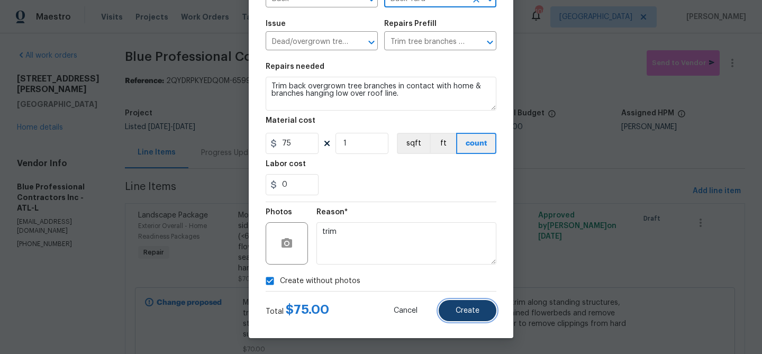
click at [461, 304] on button "Create" at bounding box center [468, 310] width 58 height 21
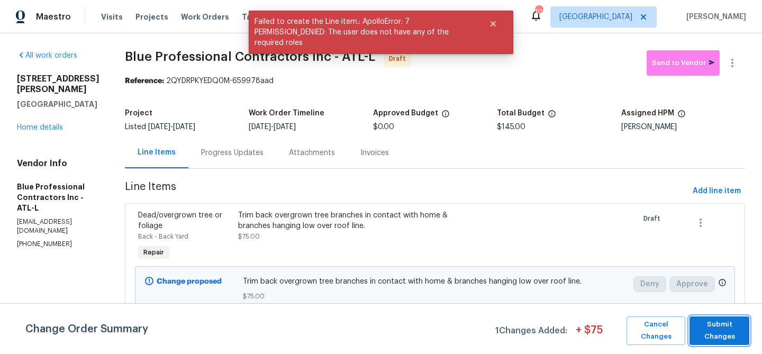
click at [711, 340] on span "Submit Changes" at bounding box center [719, 331] width 49 height 24
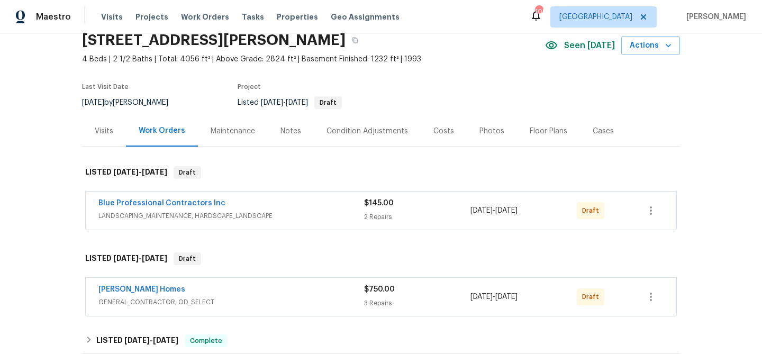
scroll to position [90, 0]
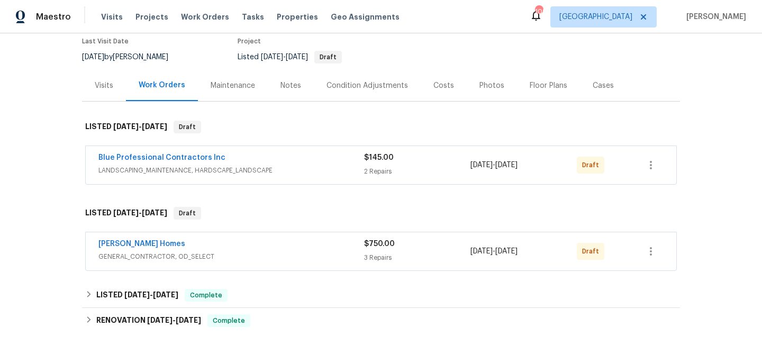
click at [315, 160] on div "Blue Professional Contractors Inc" at bounding box center [231, 158] width 266 height 13
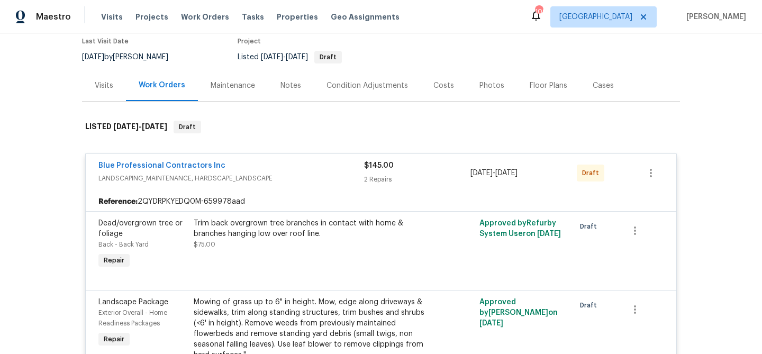
click at [315, 160] on div "Blue Professional Contractors Inc" at bounding box center [231, 166] width 266 height 13
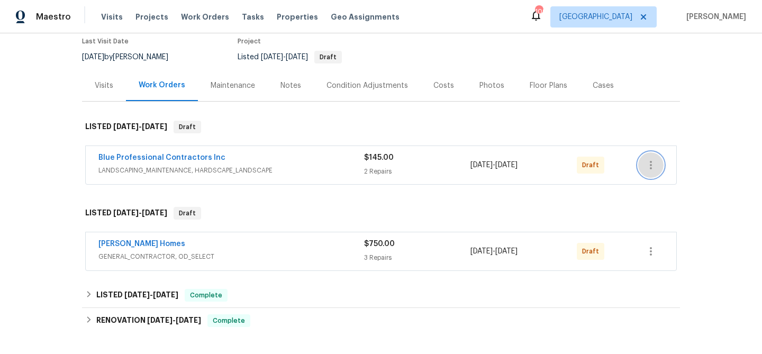
click at [647, 164] on icon "button" at bounding box center [651, 165] width 13 height 13
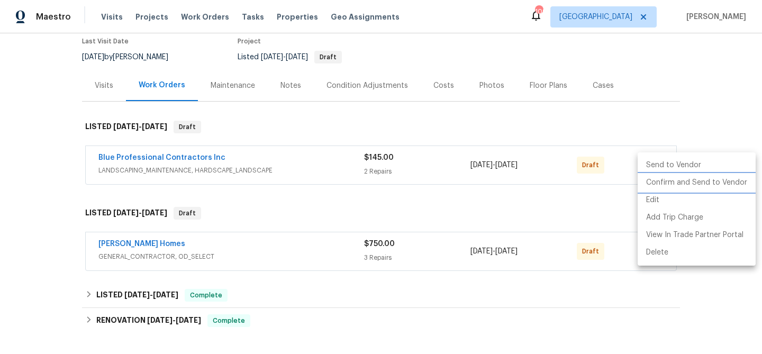
click at [649, 182] on li "Confirm and Send to Vendor" at bounding box center [697, 182] width 118 height 17
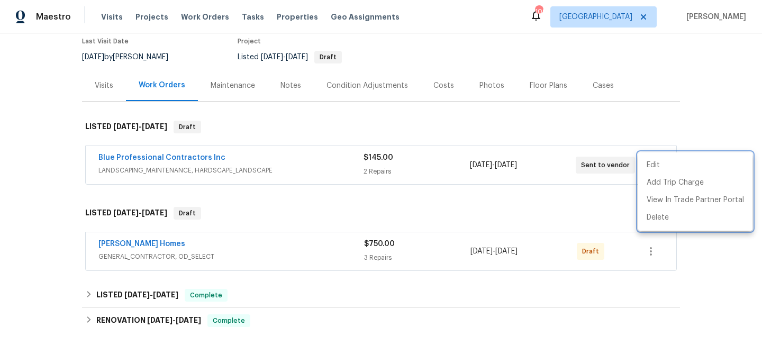
click at [545, 223] on div at bounding box center [381, 177] width 762 height 354
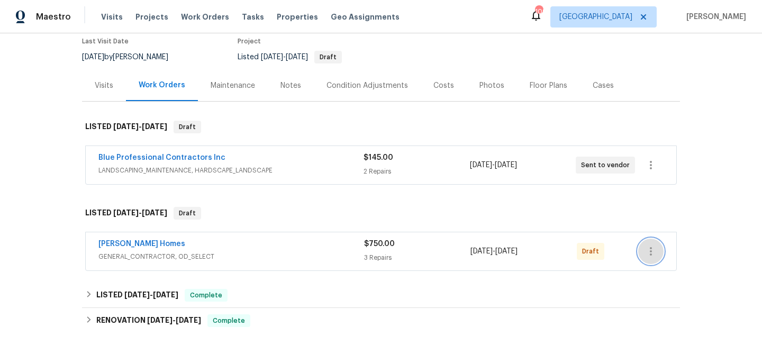
click at [656, 242] on button "button" at bounding box center [650, 251] width 25 height 25
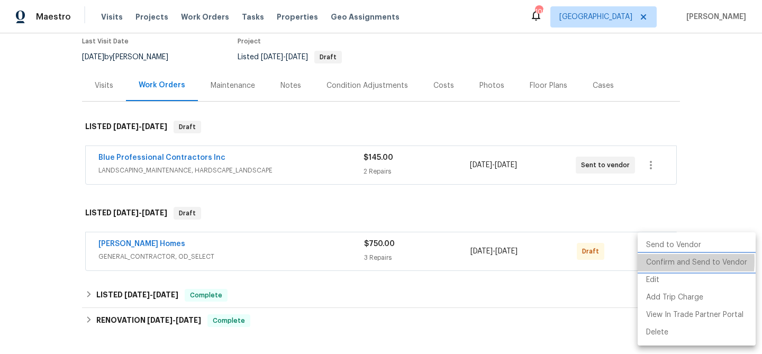
click at [653, 261] on li "Confirm and Send to Vendor" at bounding box center [697, 262] width 118 height 17
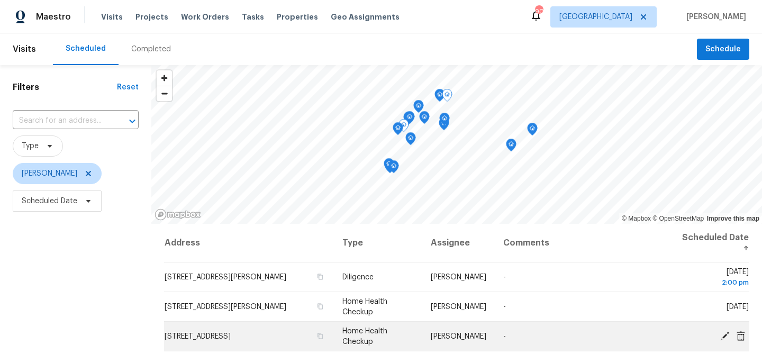
scroll to position [94, 0]
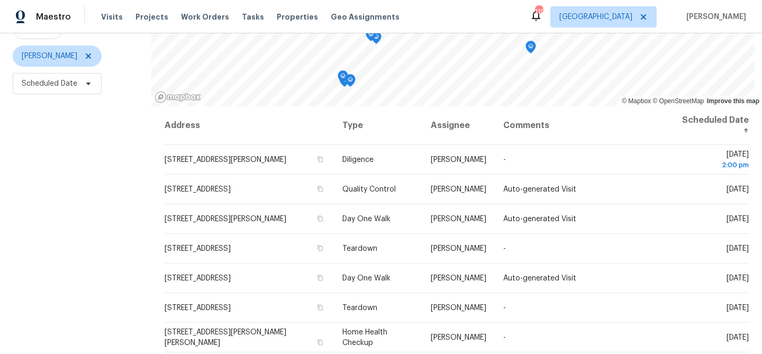
scroll to position [119, 0]
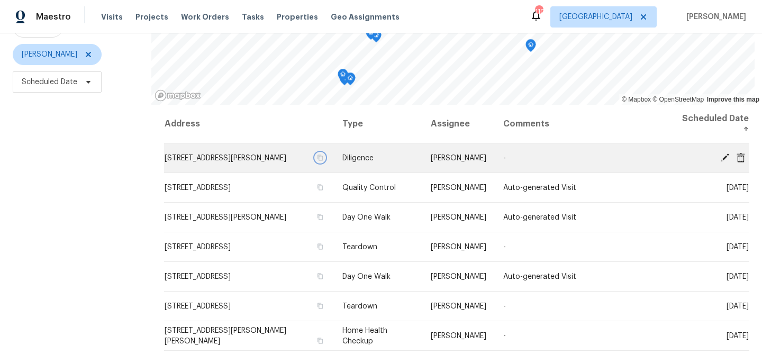
click at [323, 161] on icon "button" at bounding box center [321, 158] width 6 height 6
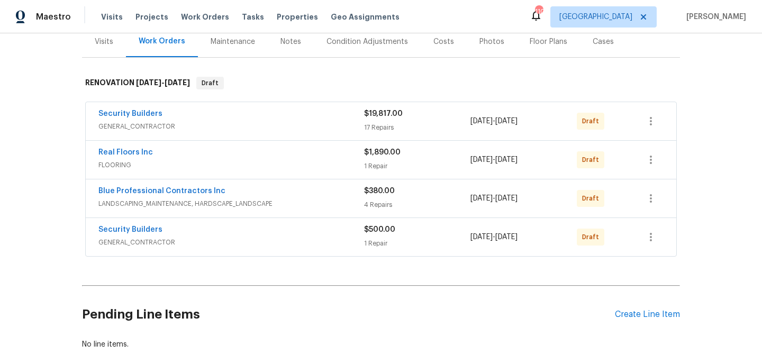
scroll to position [96, 0]
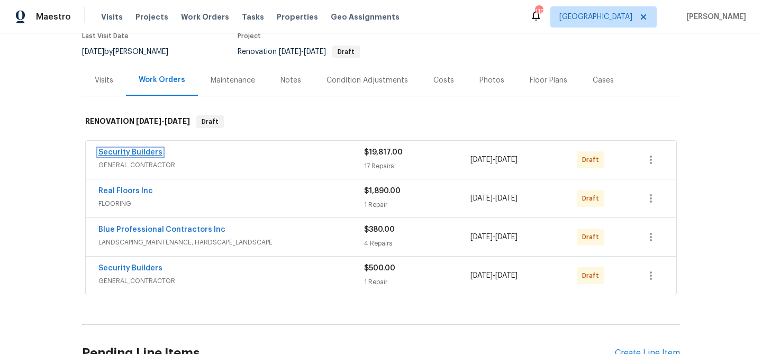
click at [119, 153] on link "Security Builders" at bounding box center [130, 152] width 64 height 7
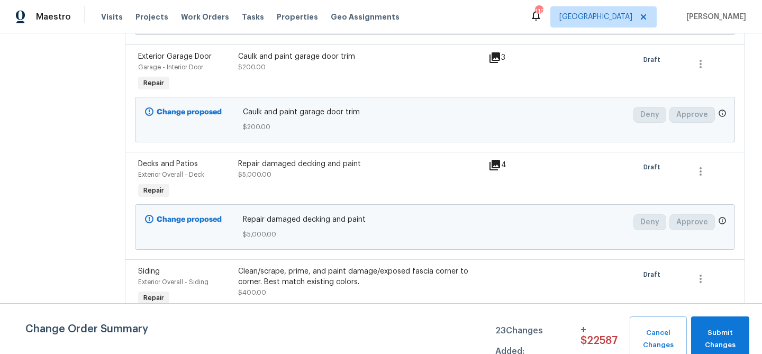
scroll to position [1339, 0]
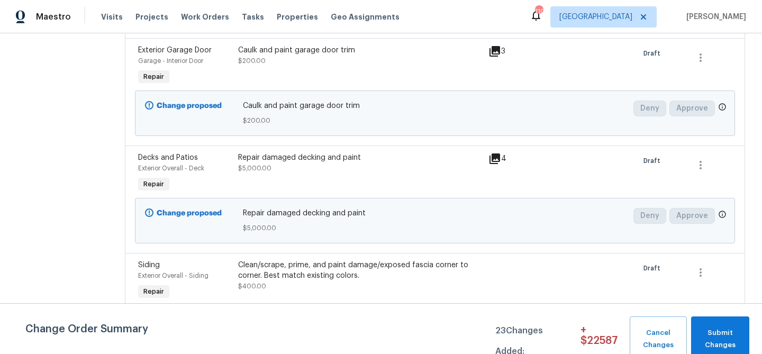
click at [500, 164] on icon at bounding box center [495, 158] width 11 height 11
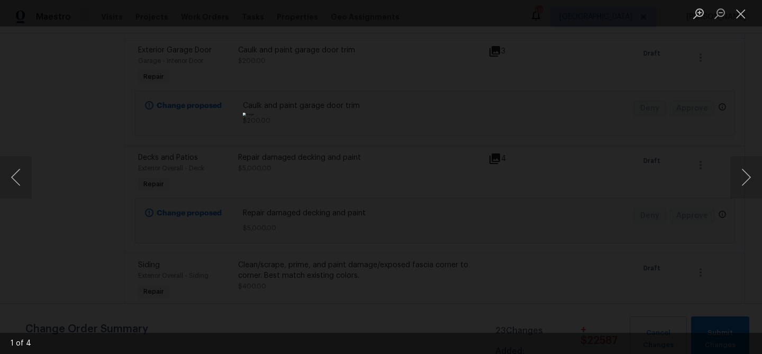
click at [557, 102] on div "Lightbox" at bounding box center [381, 177] width 762 height 354
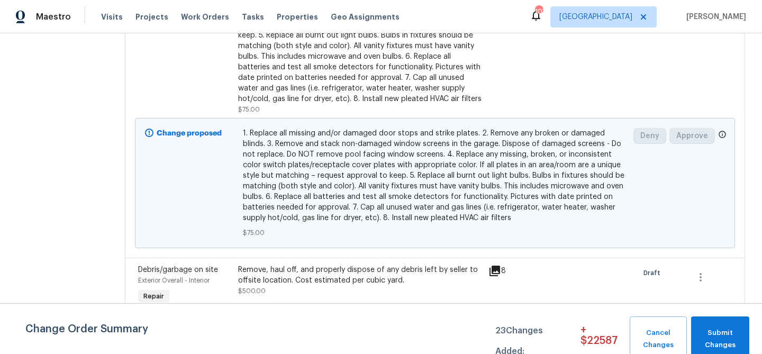
scroll to position [0, 0]
